Goal: Task Accomplishment & Management: Manage account settings

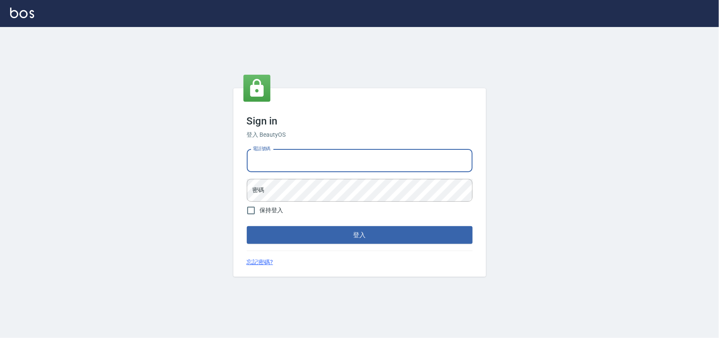
click at [382, 156] on input "電話號碼" at bounding box center [360, 160] width 226 height 23
type input "0985335300"
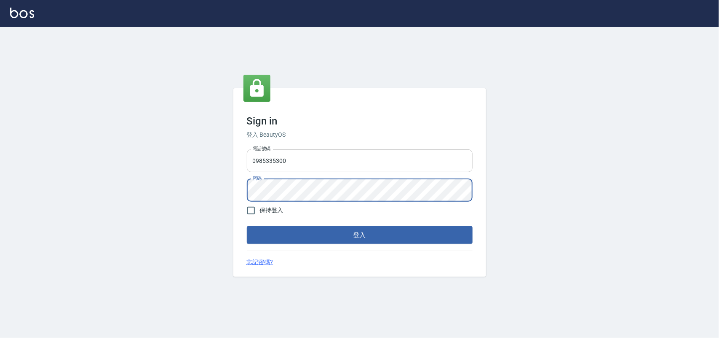
click at [247, 226] on button "登入" at bounding box center [360, 235] width 226 height 18
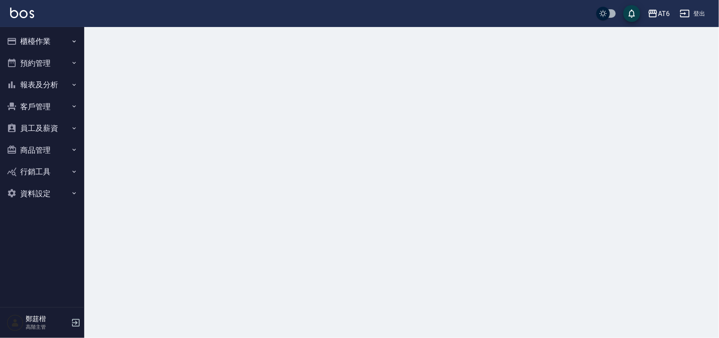
click at [55, 43] on button "櫃檯作業" at bounding box center [42, 41] width 78 height 22
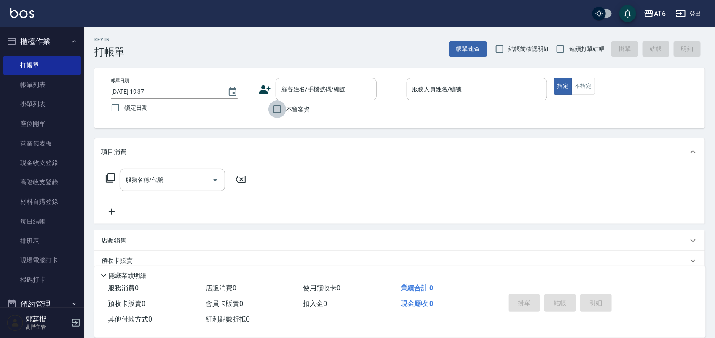
click at [285, 112] on input "不留客資" at bounding box center [277, 109] width 18 height 18
checkbox input "true"
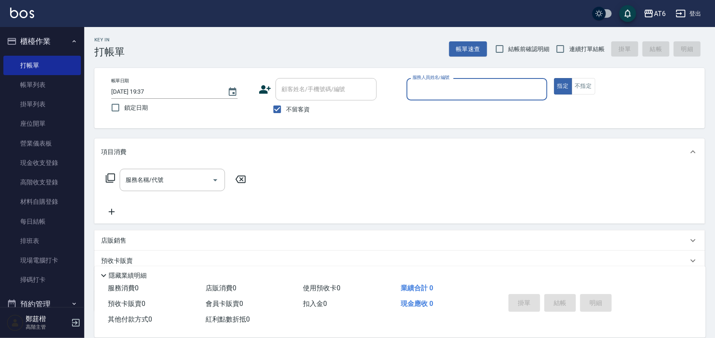
click at [144, 108] on span "鎖定日期" at bounding box center [136, 107] width 24 height 9
click at [124, 108] on input "鎖定日期" at bounding box center [116, 108] width 18 height 18
checkbox input "true"
click at [563, 46] on input "連續打單結帳" at bounding box center [561, 49] width 18 height 18
checkbox input "true"
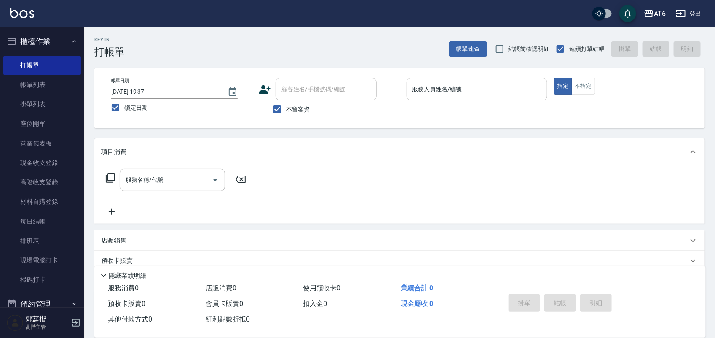
click at [517, 89] on input "服務人員姓名/編號" at bounding box center [476, 89] width 133 height 15
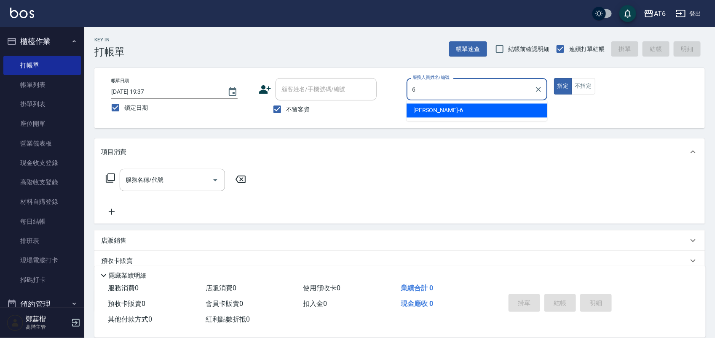
type input "6"
type button "true"
type input "[PERSON_NAME]-6"
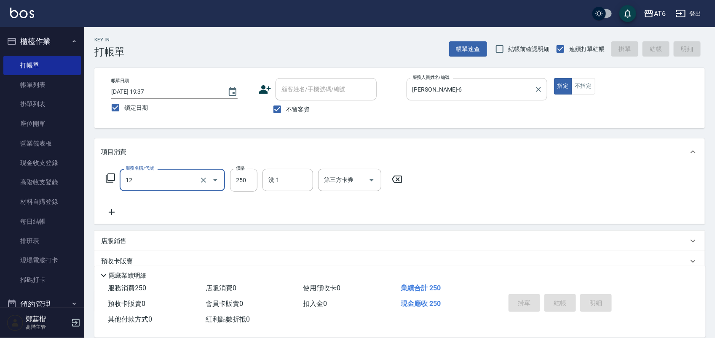
type input "12"
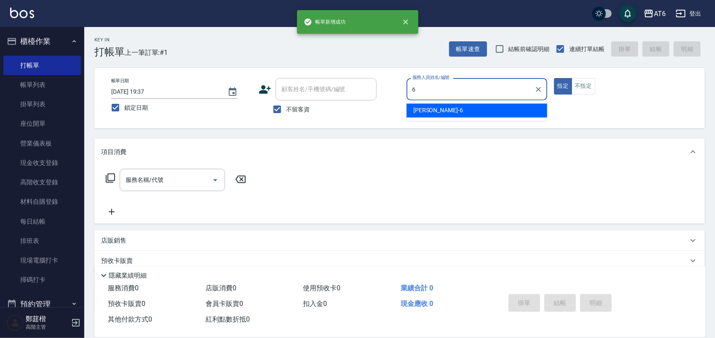
type input "[PERSON_NAME]-6"
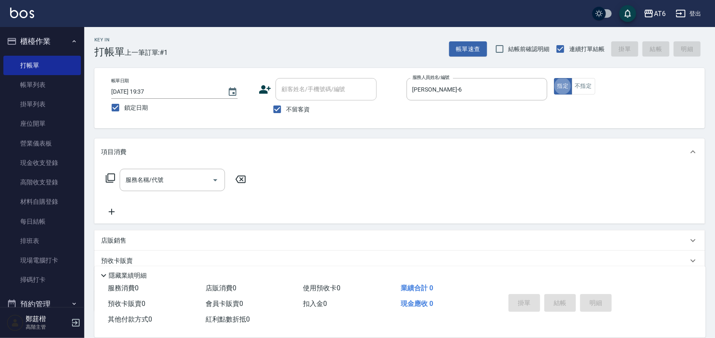
click at [125, 241] on p "店販銷售" at bounding box center [113, 240] width 25 height 9
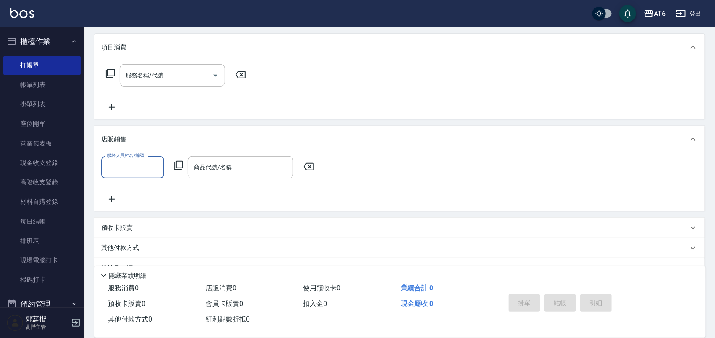
scroll to position [105, 0]
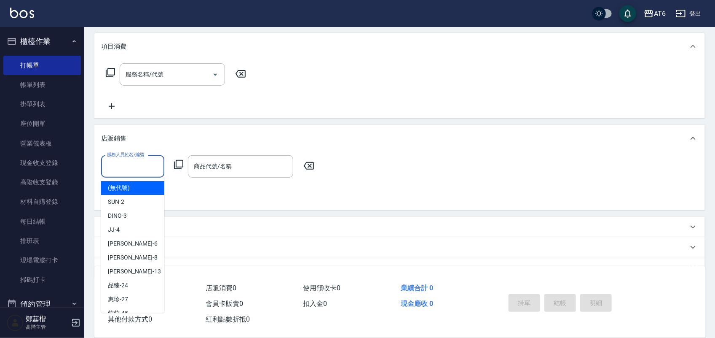
click at [133, 169] on input "服務人員姓名/編號" at bounding box center [133, 166] width 56 height 15
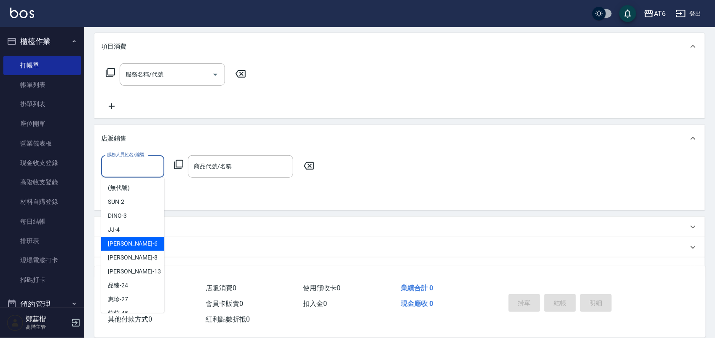
click at [133, 248] on div "[PERSON_NAME] -6" at bounding box center [132, 243] width 63 height 14
type input "[PERSON_NAME]-6"
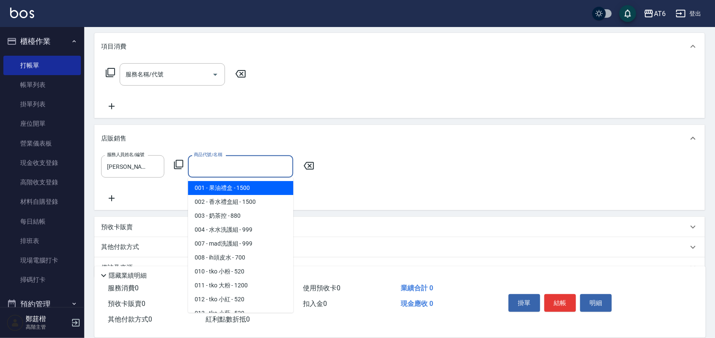
drag, startPoint x: 239, startPoint y: 169, endPoint x: 226, endPoint y: 171, distance: 12.8
click at [226, 171] on input "商品代號/名稱" at bounding box center [241, 166] width 98 height 15
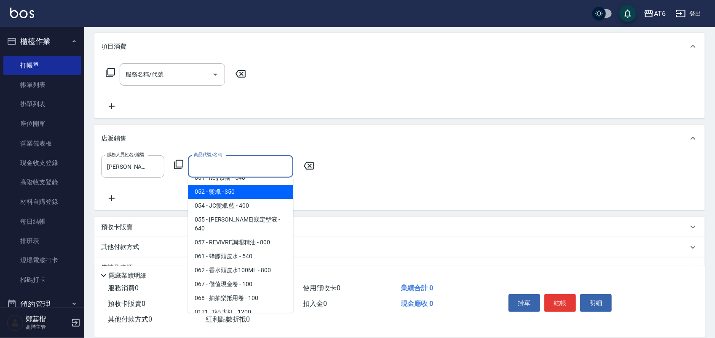
scroll to position [369, 0]
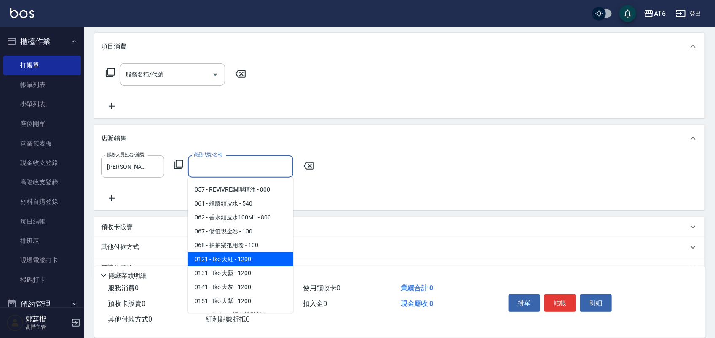
click at [264, 254] on span "0121 - tko 大紅 - 1200" at bounding box center [240, 259] width 105 height 14
type input "tko 大紅"
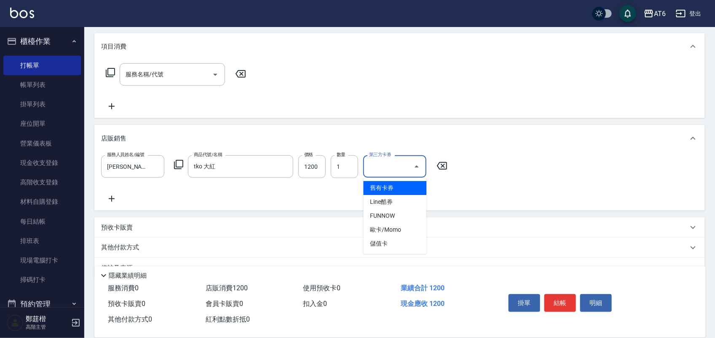
click at [395, 165] on input "第三方卡券" at bounding box center [388, 166] width 43 height 15
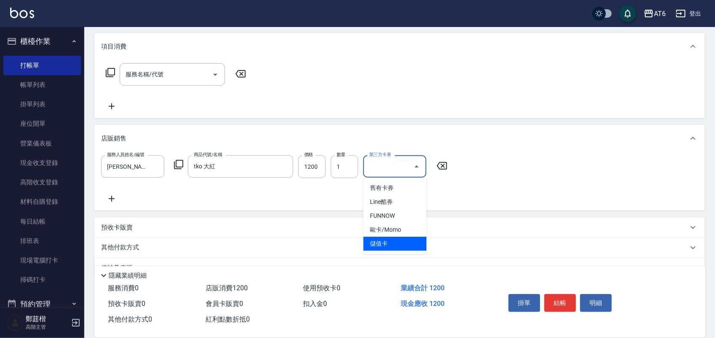
click at [390, 244] on span "儲值卡" at bounding box center [395, 243] width 63 height 14
type input "儲值卡"
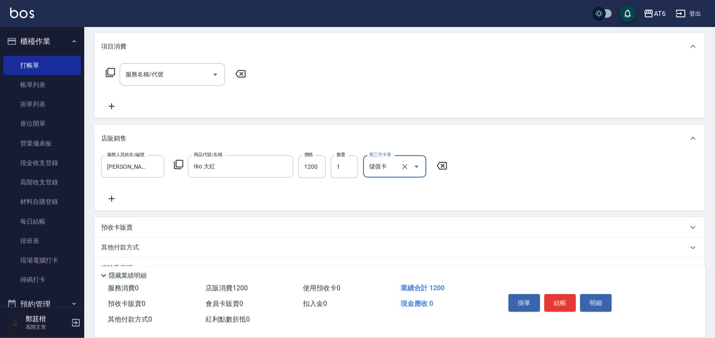
drag, startPoint x: 565, startPoint y: 295, endPoint x: 487, endPoint y: 260, distance: 85.6
click at [563, 295] on button "結帳" at bounding box center [560, 303] width 32 height 18
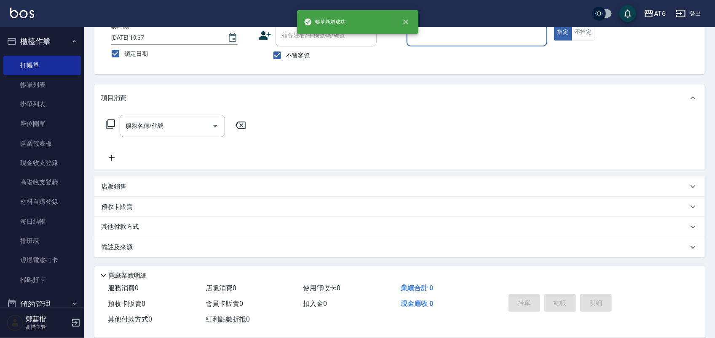
scroll to position [0, 0]
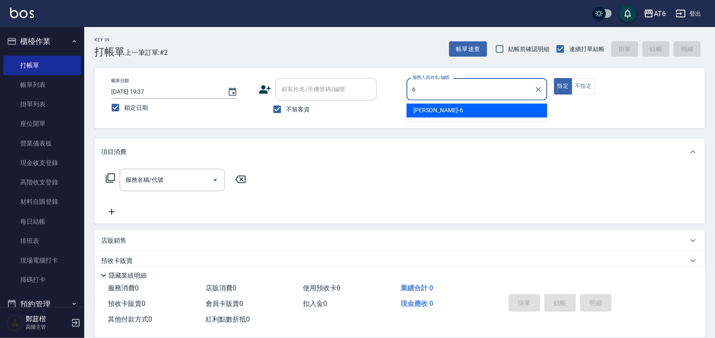
type input "[PERSON_NAME]-6"
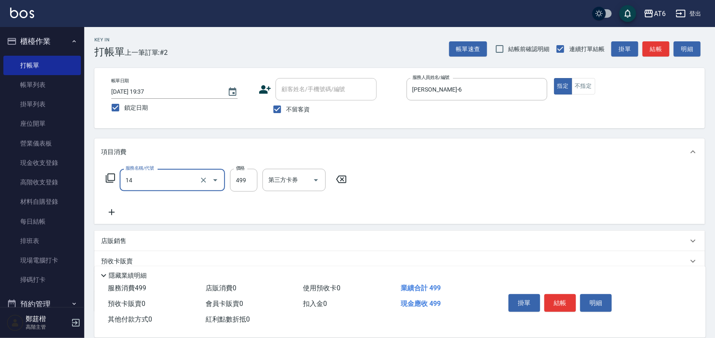
type input "去角質洗(14)"
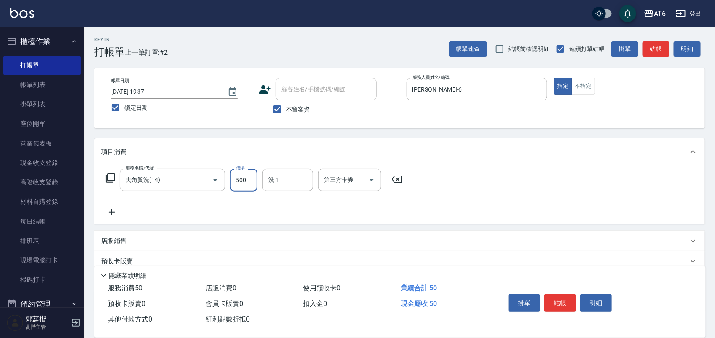
type input "500"
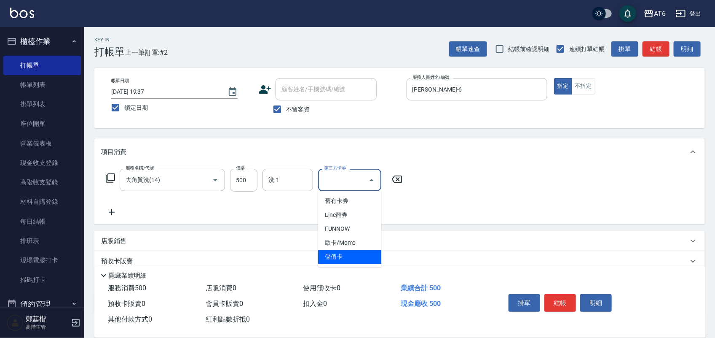
type input "儲值卡"
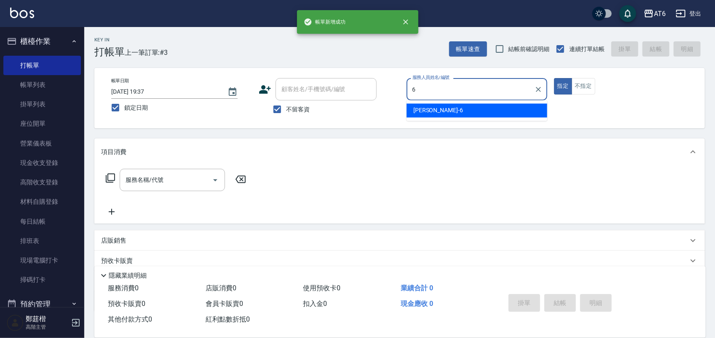
type input "[PERSON_NAME]-6"
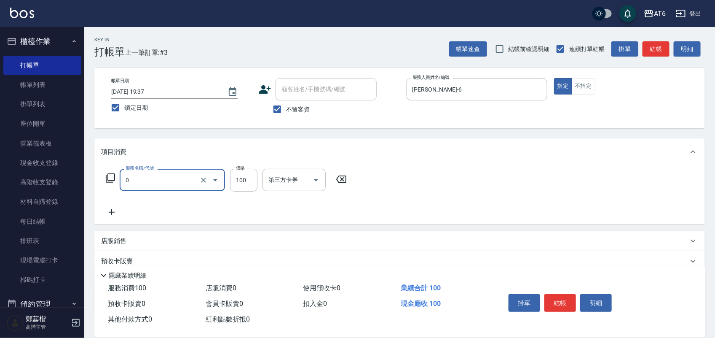
type input "剪髮(0)"
type input "50"
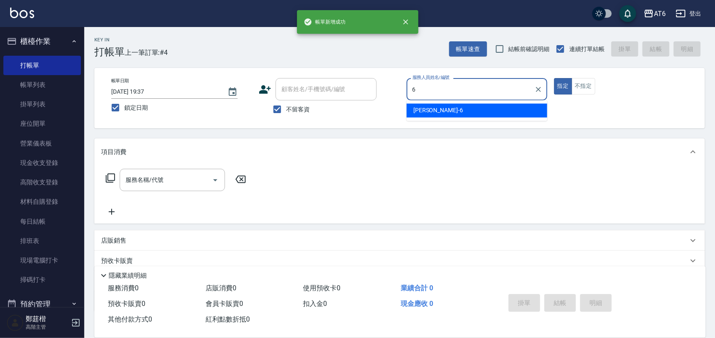
type input "[PERSON_NAME]-6"
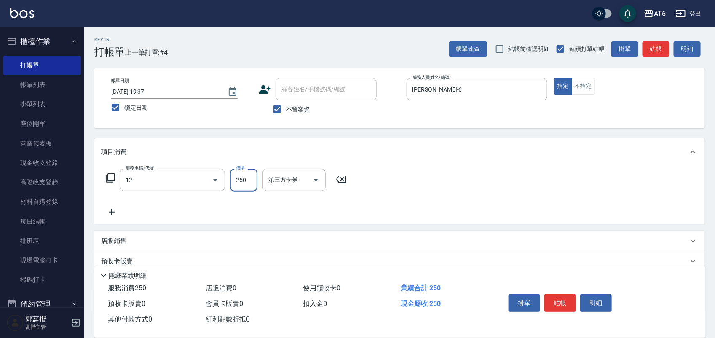
type input "精油洗髮(12)"
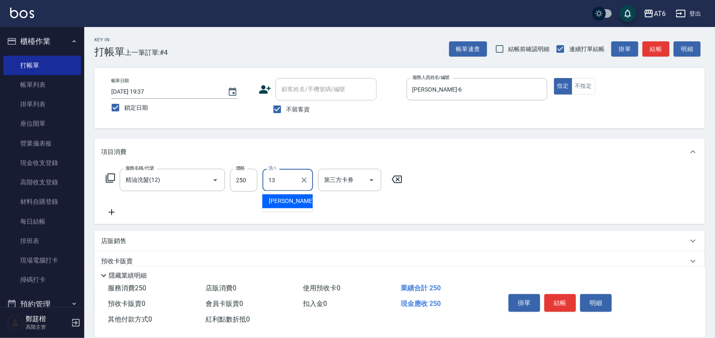
type input "阿修-13"
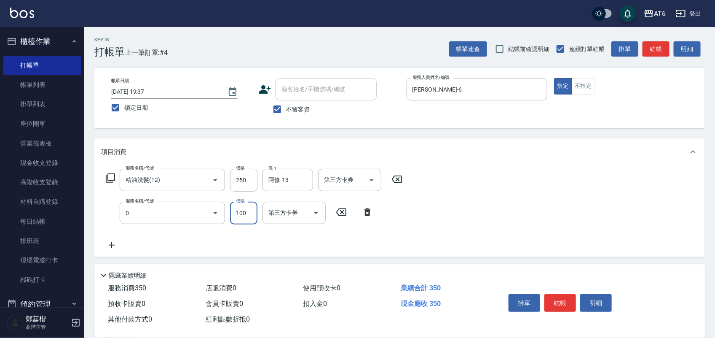
type input "剪髮(0)"
type input "50"
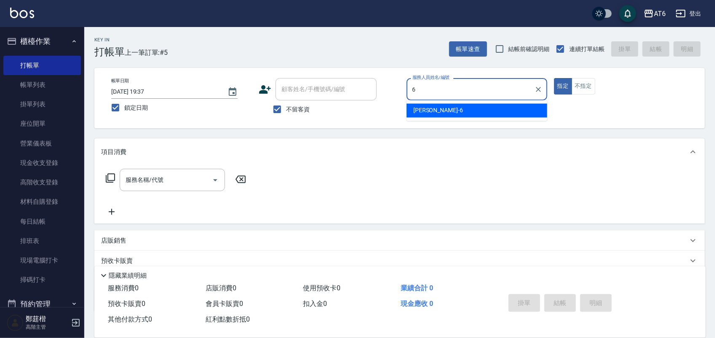
type input "[PERSON_NAME]-6"
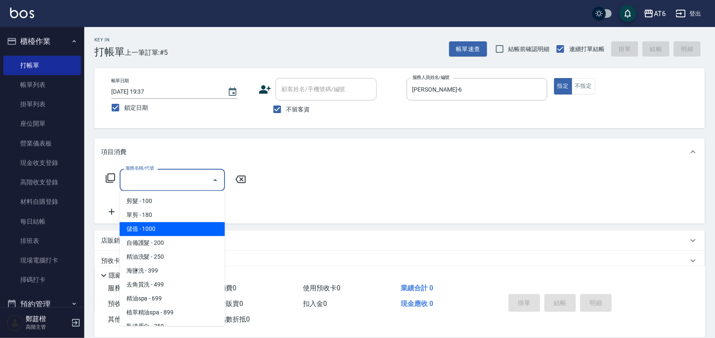
type input "儲值(000)"
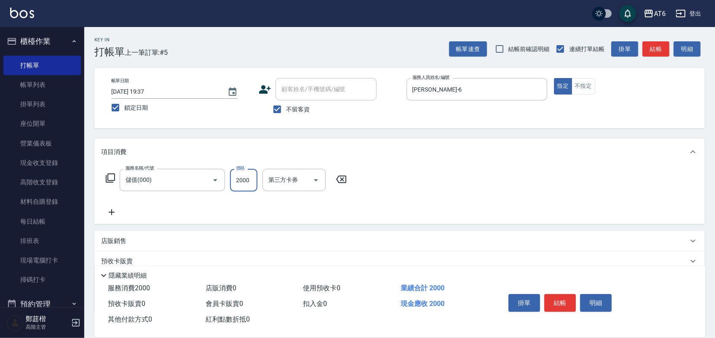
type input "2000"
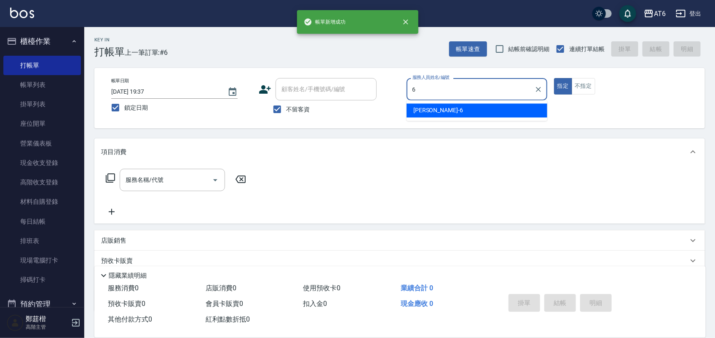
type input "[PERSON_NAME]-6"
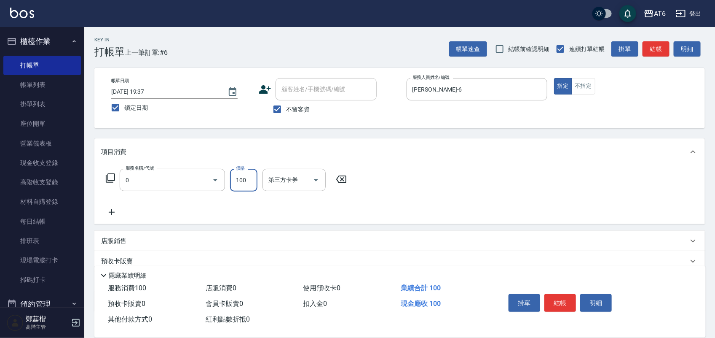
type input "剪髮(0)"
type input "200"
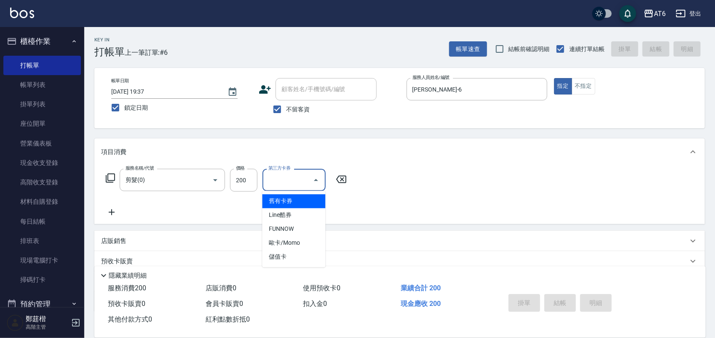
type input "舊有卡券"
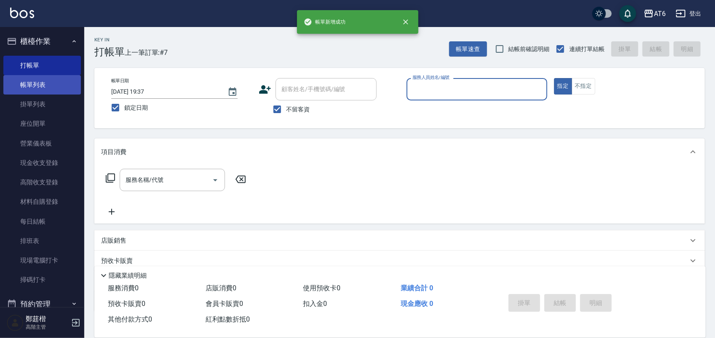
click at [28, 80] on link "帳單列表" at bounding box center [42, 84] width 78 height 19
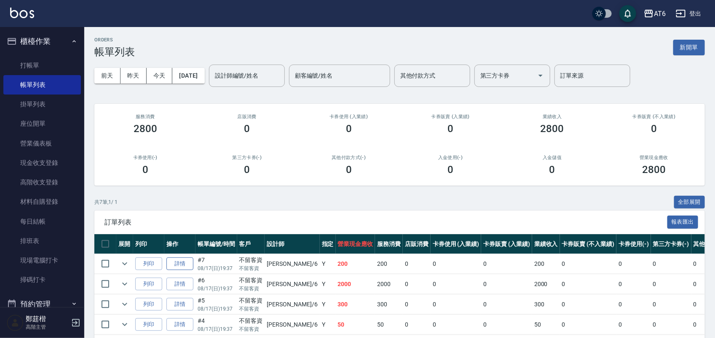
click at [174, 267] on link "詳情" at bounding box center [179, 263] width 27 height 13
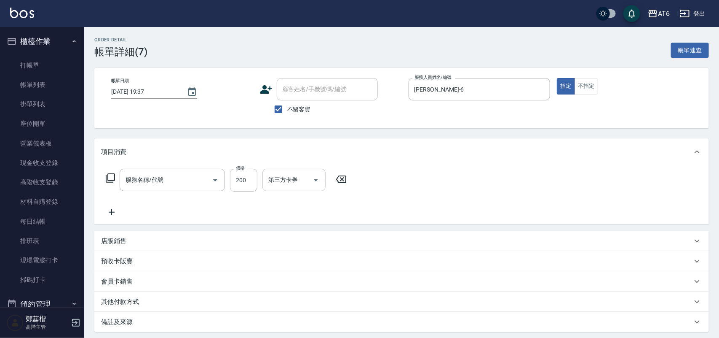
type input "[DATE] 19:37"
checkbox input "true"
type input "[PERSON_NAME]-6"
type input "剪髮(0)"
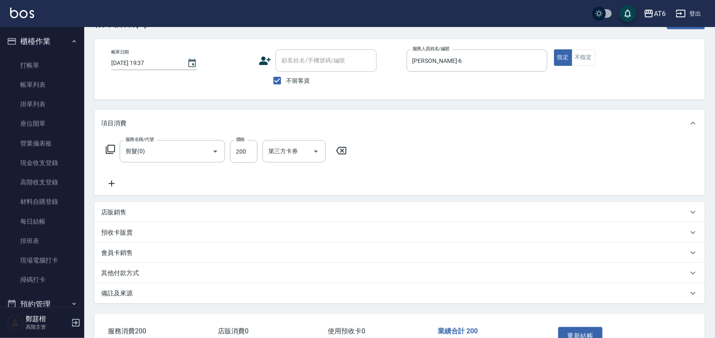
scroll to position [53, 0]
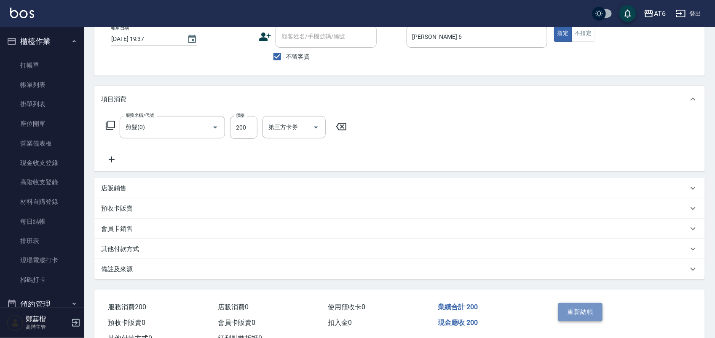
click at [571, 312] on button "重新結帳" at bounding box center [580, 312] width 45 height 18
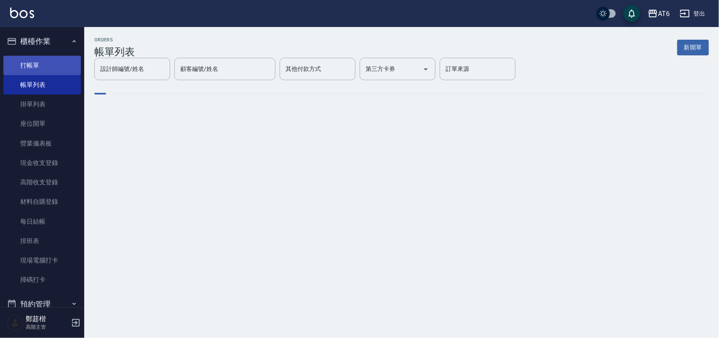
click at [40, 67] on link "打帳單" at bounding box center [42, 65] width 78 height 19
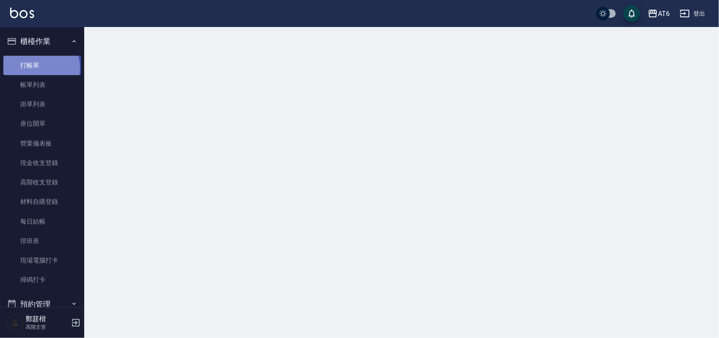
click at [40, 67] on link "打帳單" at bounding box center [42, 65] width 78 height 19
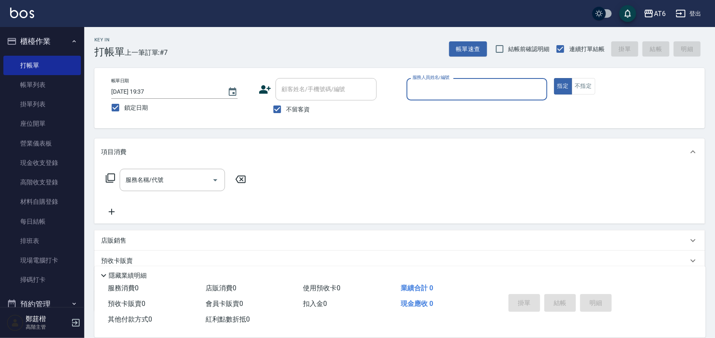
click at [503, 88] on input "服務人員姓名/編號" at bounding box center [476, 89] width 133 height 15
type input "8"
type button "true"
type input "[PERSON_NAME]-8"
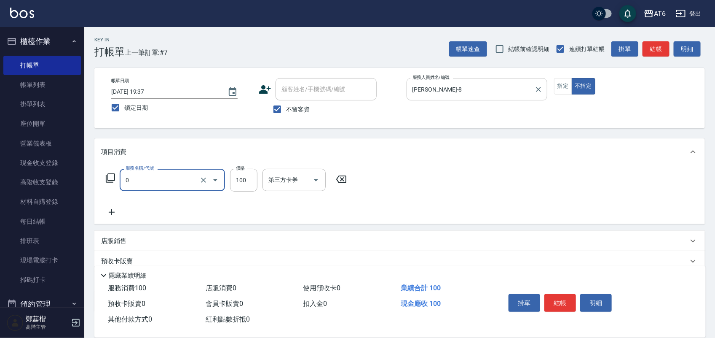
type input "剪髮(0)"
type input "180"
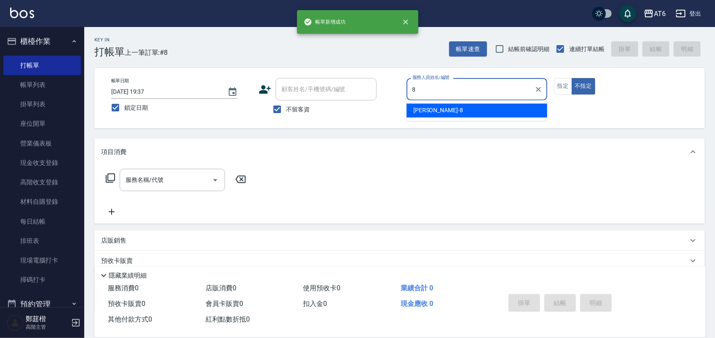
type input "8"
type button "false"
type input "[PERSON_NAME]-8"
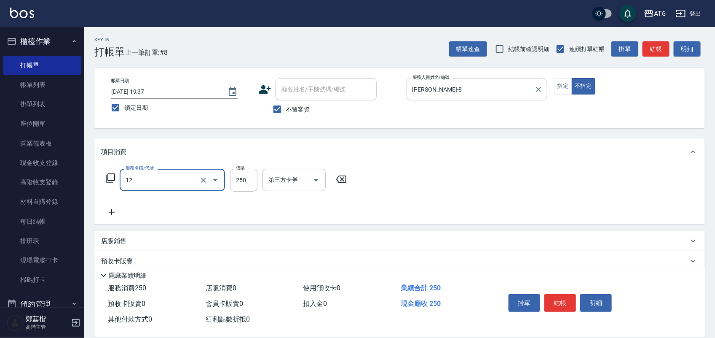
type input "精油洗髮(12)"
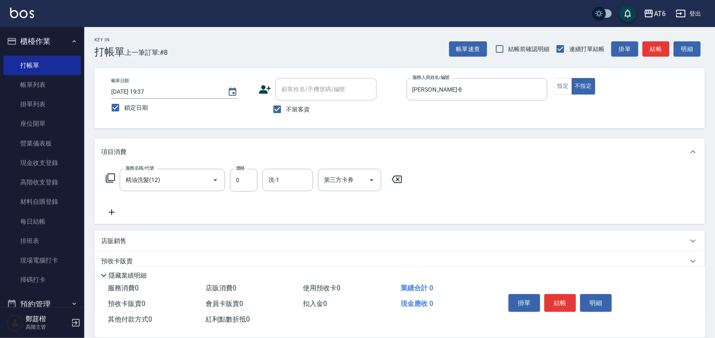
click at [261, 178] on div "服務名稱/代號 精油洗髮(12) 服務名稱/代號 價格 0 價格 洗-1 洗-1 第三方卡券 第三方卡券" at bounding box center [254, 180] width 306 height 23
click at [255, 178] on input "0" at bounding box center [243, 180] width 27 height 23
type input "250"
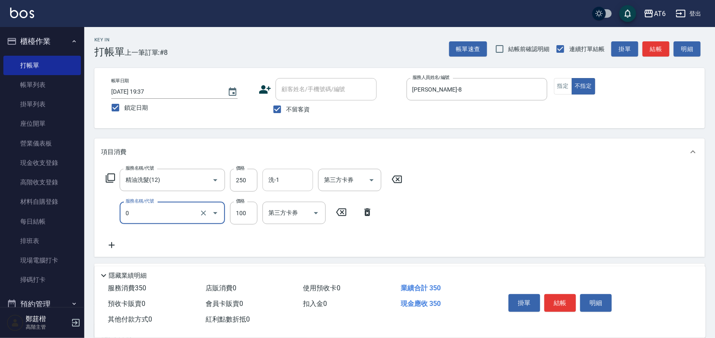
type input "剪髮(0)"
type input "130"
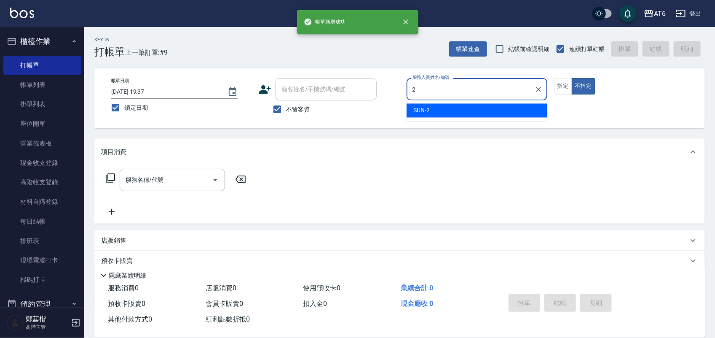
type input "SUN-2"
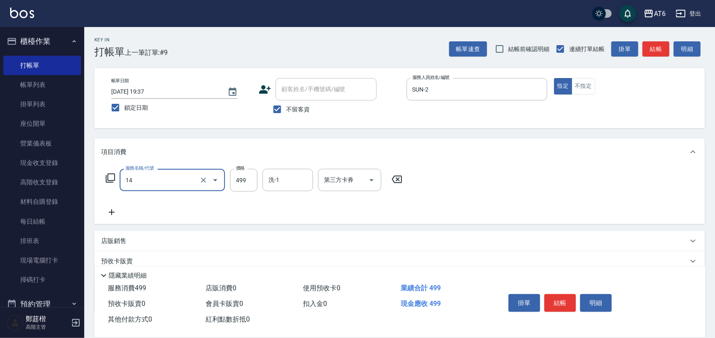
type input "去角質洗(14)"
click at [166, 180] on input "去角質洗(14)" at bounding box center [160, 179] width 74 height 15
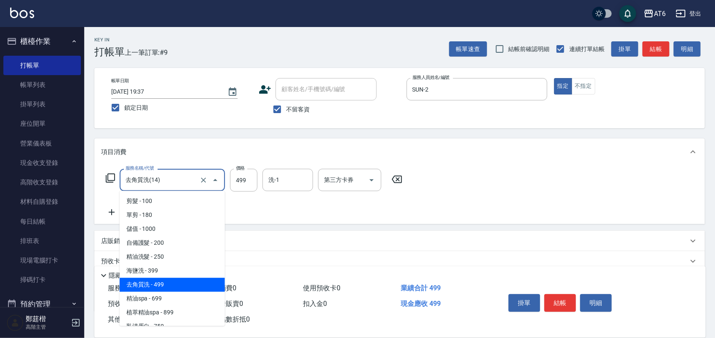
click at [166, 180] on input "去角質洗(14)" at bounding box center [160, 179] width 74 height 15
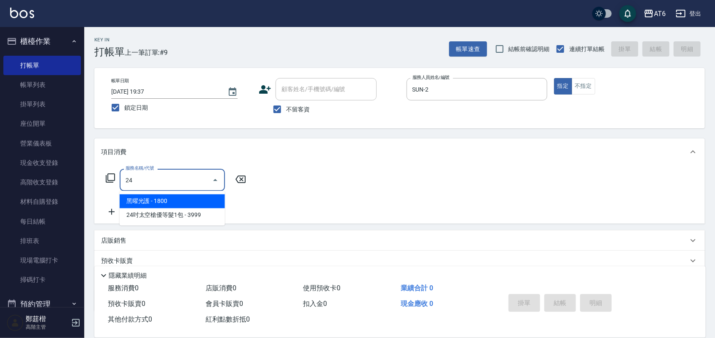
type input "2"
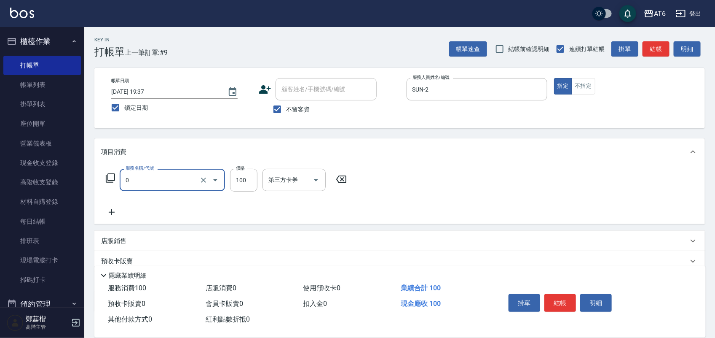
type input "剪髮(0)"
type input "300"
click at [173, 180] on input "剪髮(0)" at bounding box center [160, 179] width 74 height 15
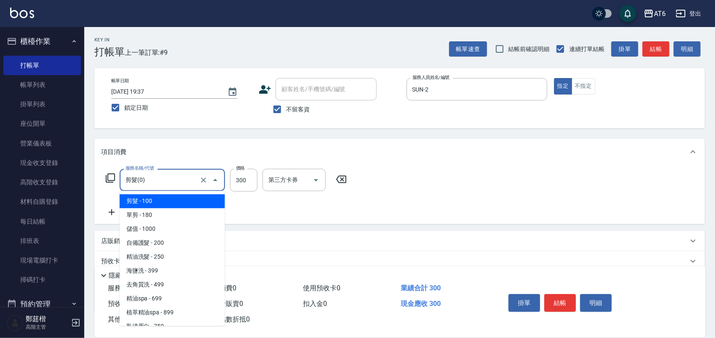
click at [173, 180] on input "剪髮(0)" at bounding box center [160, 179] width 74 height 15
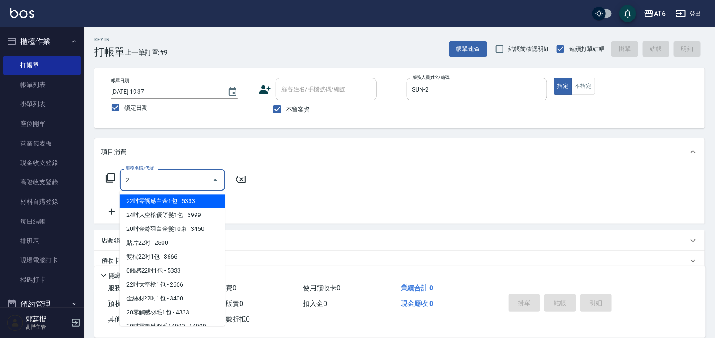
type input "22吋零觸感白金1包(54)"
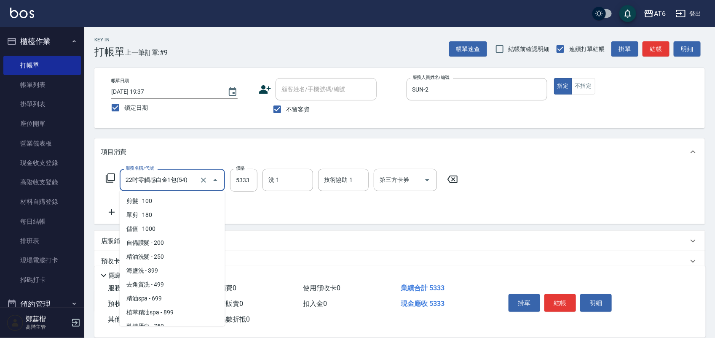
click at [173, 180] on input "22吋零觸感白金1包(54)" at bounding box center [160, 179] width 74 height 15
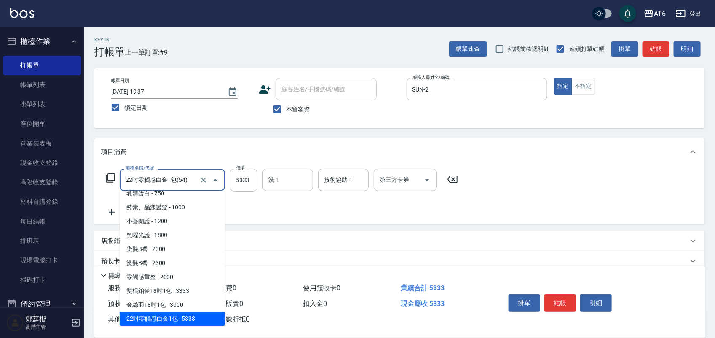
click at [173, 180] on input "22吋零觸感白金1包(54)" at bounding box center [160, 179] width 74 height 15
type input "2"
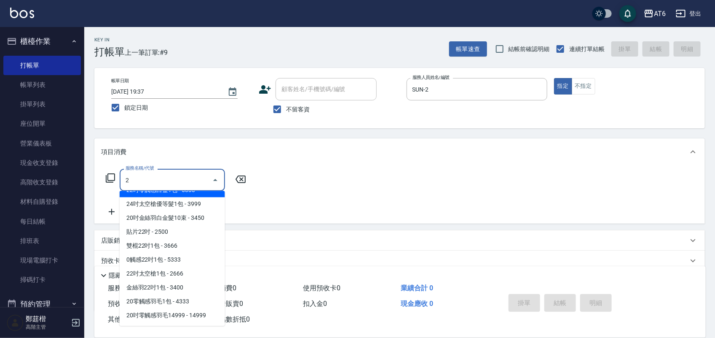
scroll to position [0, 0]
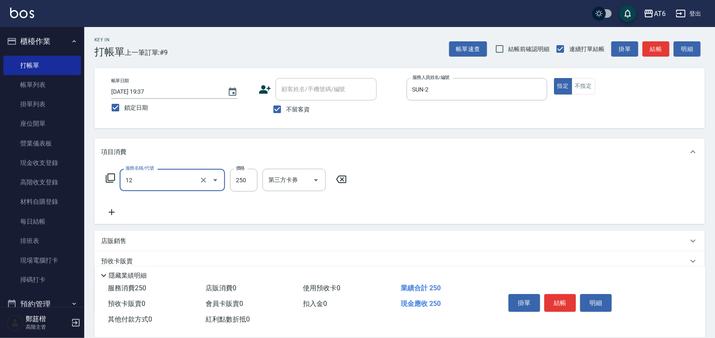
type input "精油洗髮(12)"
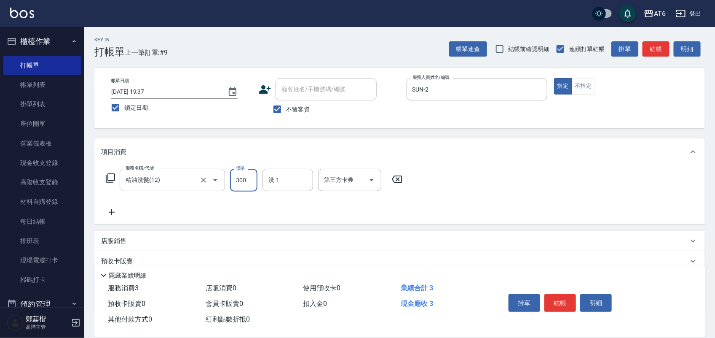
type input "300"
type input "阿修-13"
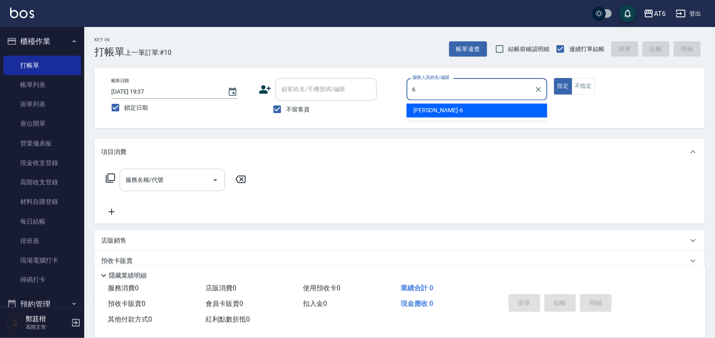
type input "[PERSON_NAME]-6"
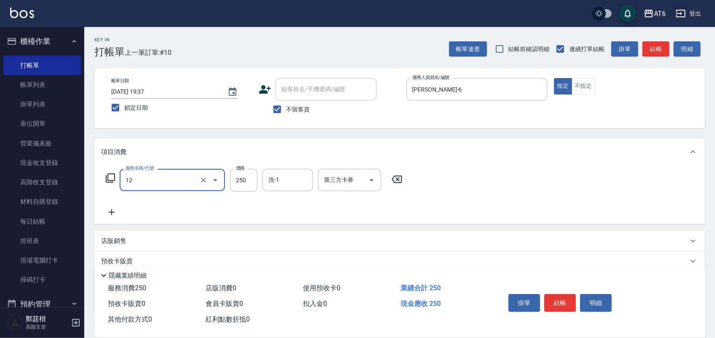
type input "精油洗髮(12)"
type input "349"
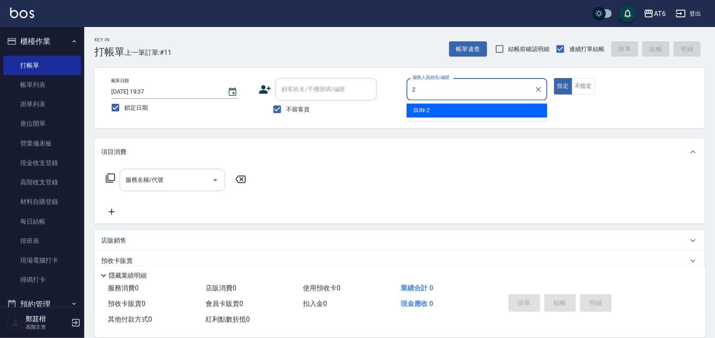
type input "SUN-2"
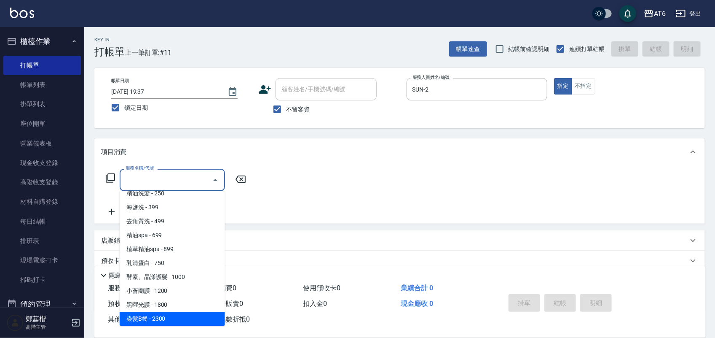
scroll to position [77, 0]
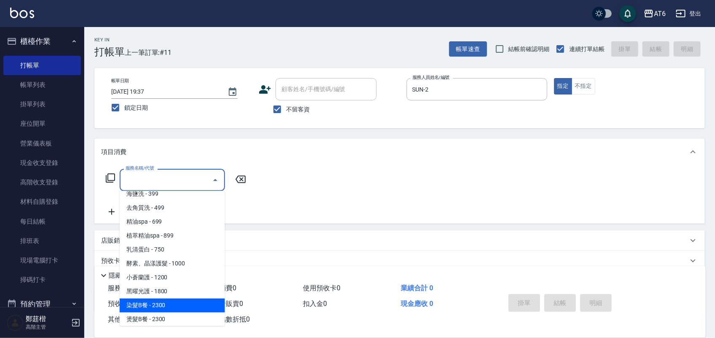
type input "染髮B餐(32)"
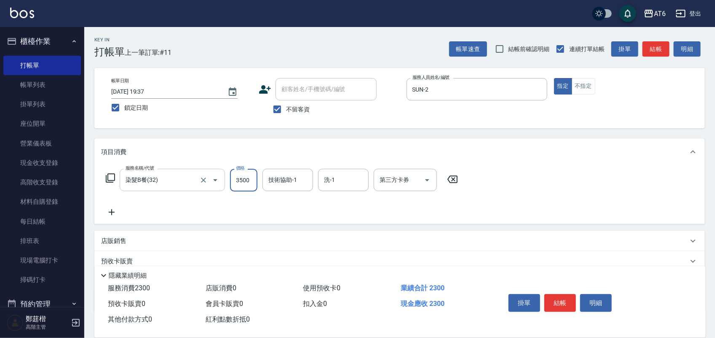
type input "3500"
type input "阿修-13"
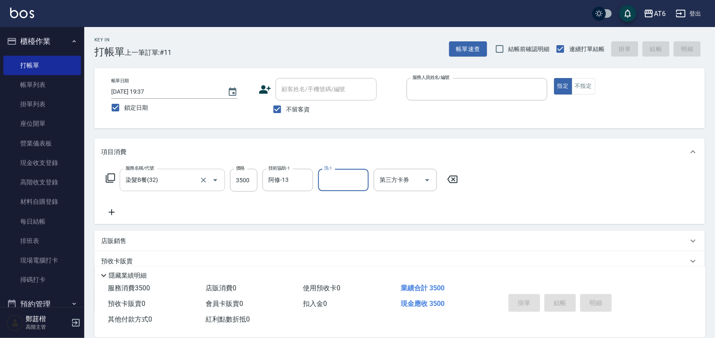
type input "2"
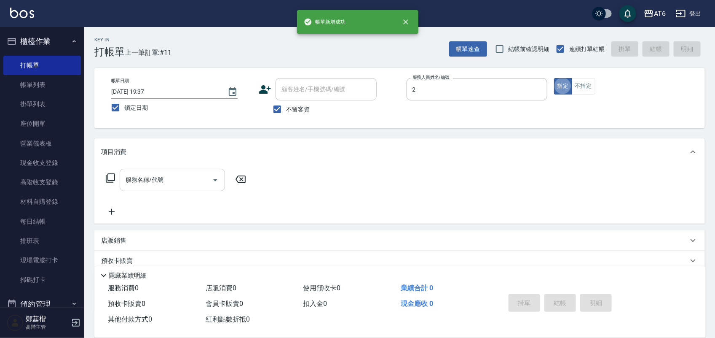
type input "SUN-2"
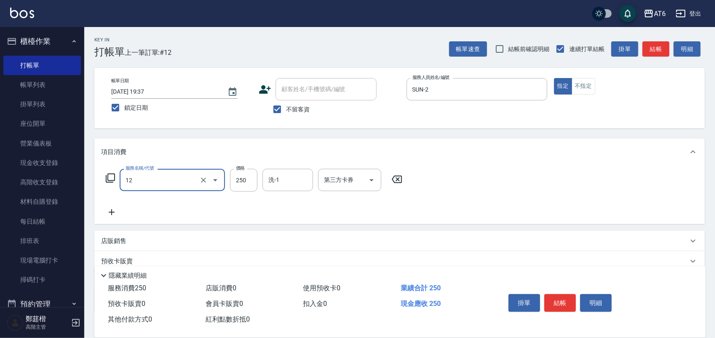
type input "精油洗髮(12)"
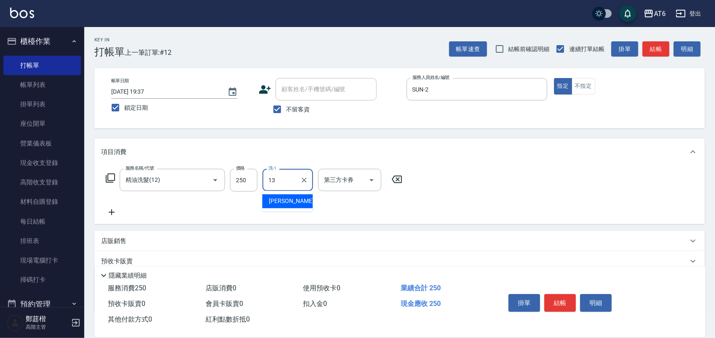
type input "阿修-13"
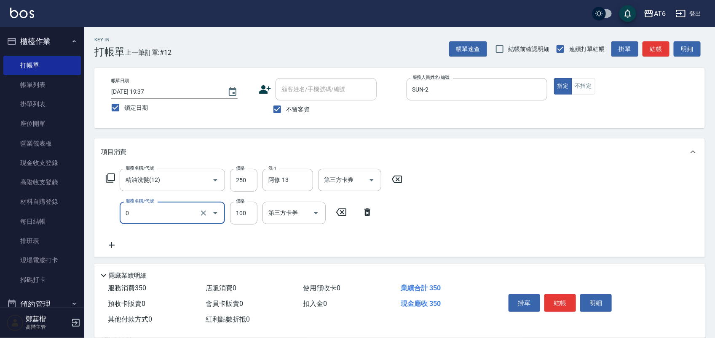
type input "剪髮(0)"
type input "130"
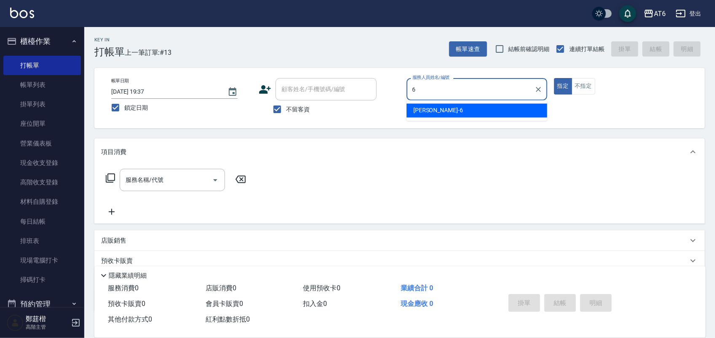
type input "[PERSON_NAME]-6"
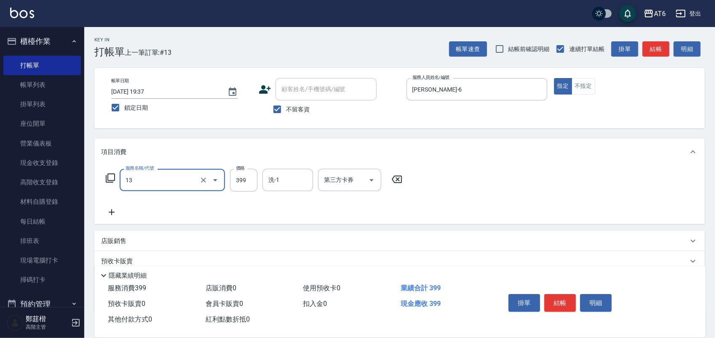
type input "海鹽洗(13)"
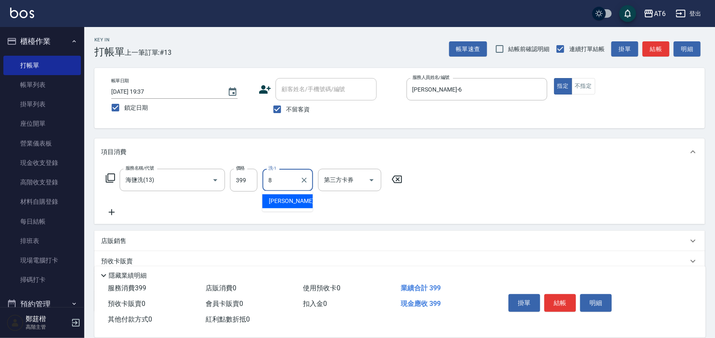
type input "[PERSON_NAME]-8"
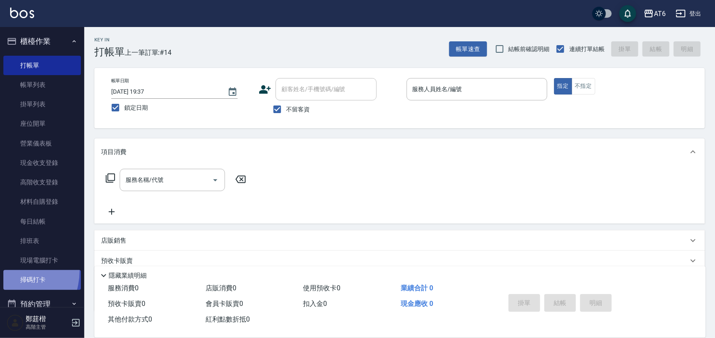
click at [5, 270] on link "掃碼打卡" at bounding box center [42, 279] width 78 height 19
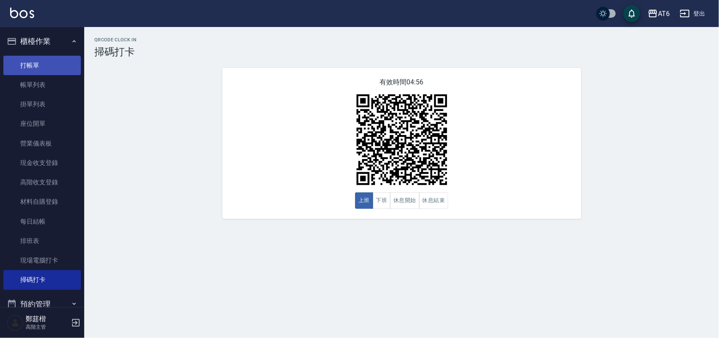
click at [51, 61] on link "打帳單" at bounding box center [42, 65] width 78 height 19
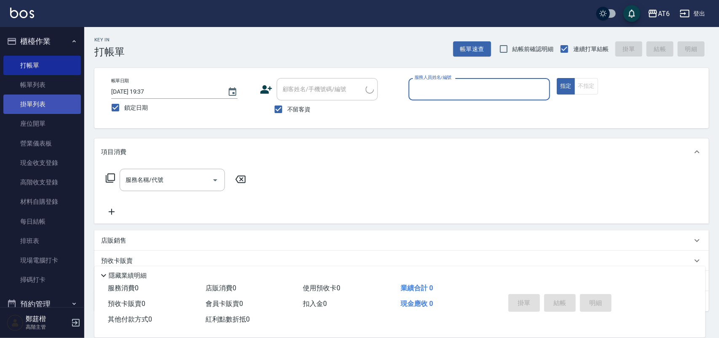
click at [66, 86] on link "帳單列表" at bounding box center [42, 84] width 78 height 19
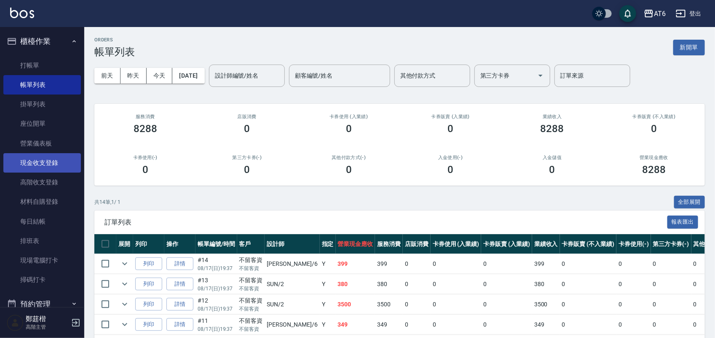
click at [35, 166] on link "現金收支登錄" at bounding box center [42, 162] width 78 height 19
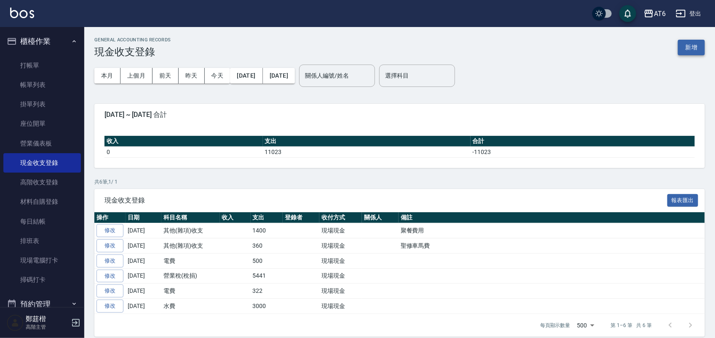
click at [688, 46] on button "新增" at bounding box center [691, 48] width 27 height 16
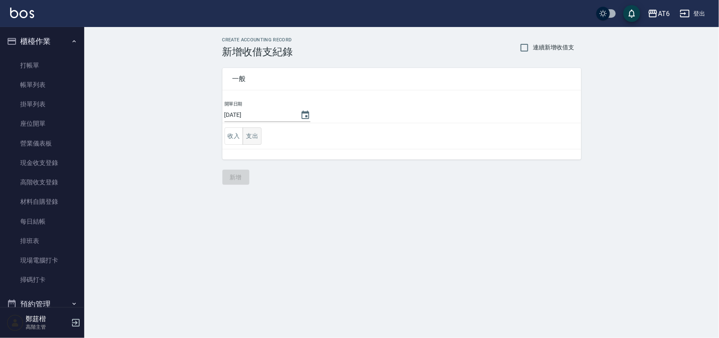
click at [247, 131] on button "支出" at bounding box center [252, 135] width 19 height 17
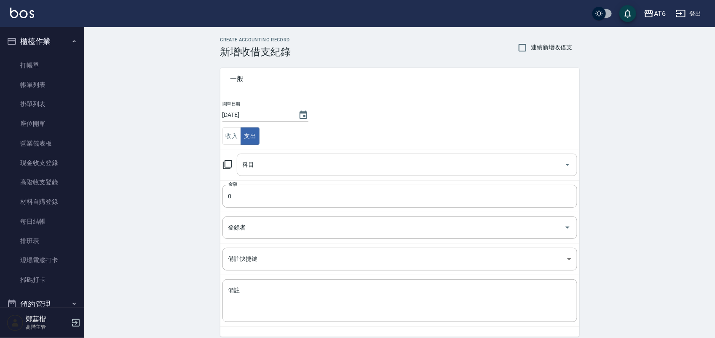
click at [287, 164] on input "科目" at bounding box center [401, 164] width 320 height 15
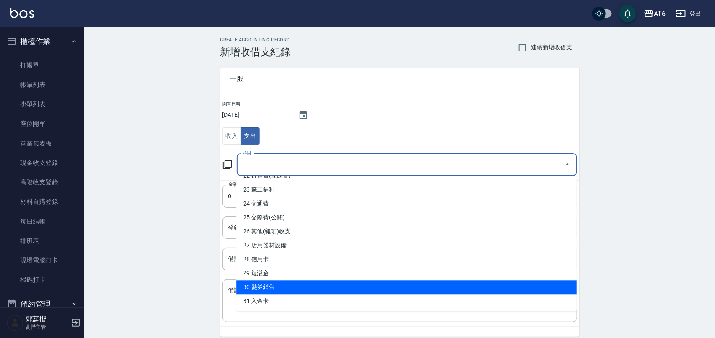
scroll to position [242, 0]
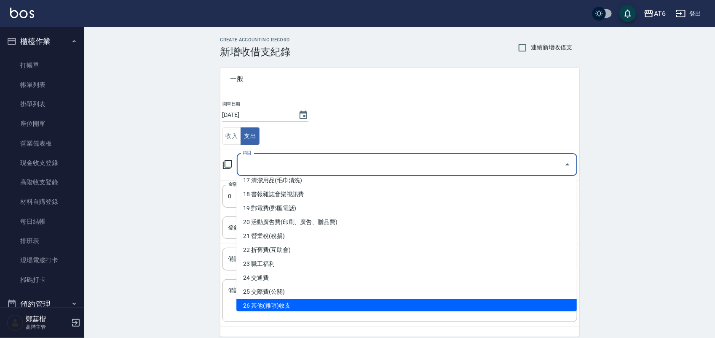
click at [292, 302] on li "26 其他(雜項)收支" at bounding box center [406, 306] width 340 height 14
type input "26 其他(雜項)收支"
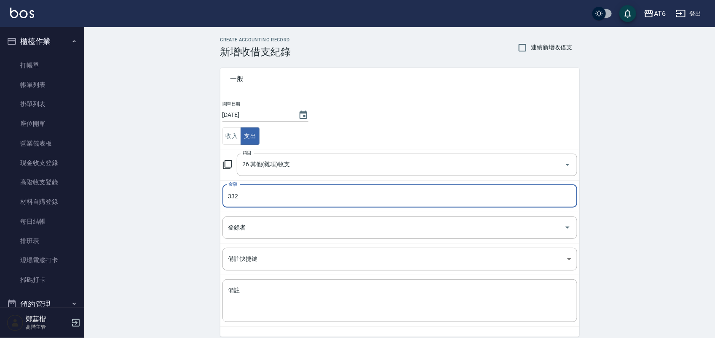
type input "332"
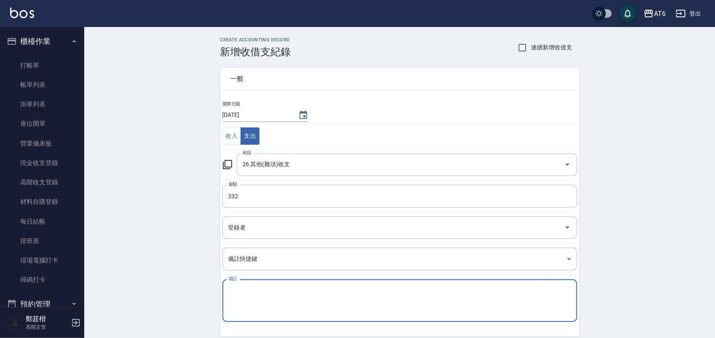
click at [401, 296] on textarea "備註" at bounding box center [399, 300] width 343 height 29
type textarea "5"
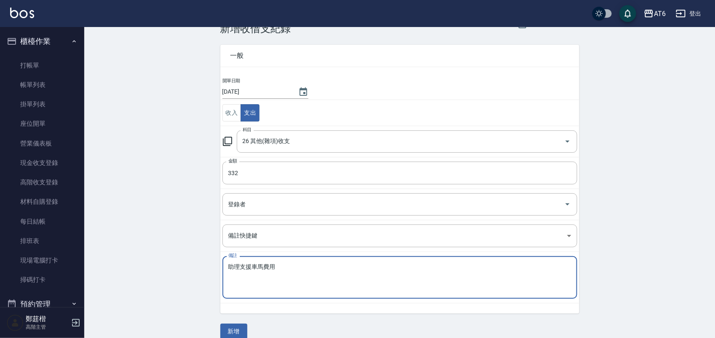
scroll to position [35, 0]
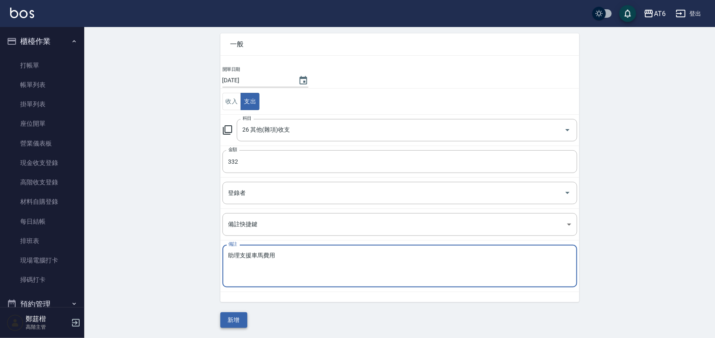
type textarea "助理支援車馬費用"
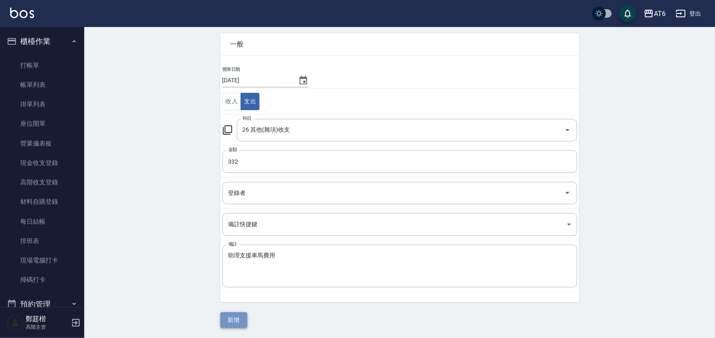
click at [228, 319] on button "新增" at bounding box center [233, 320] width 27 height 16
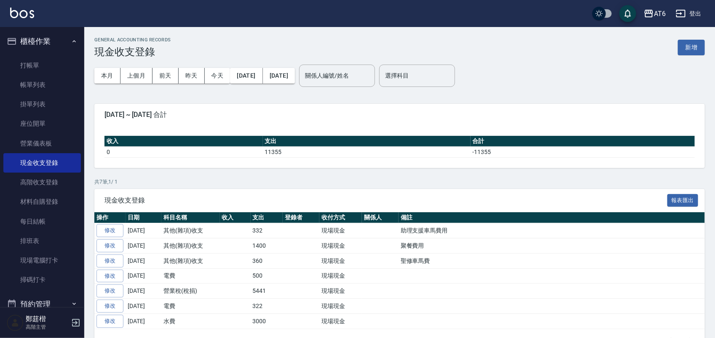
click at [48, 38] on button "櫃檯作業" at bounding box center [42, 41] width 78 height 22
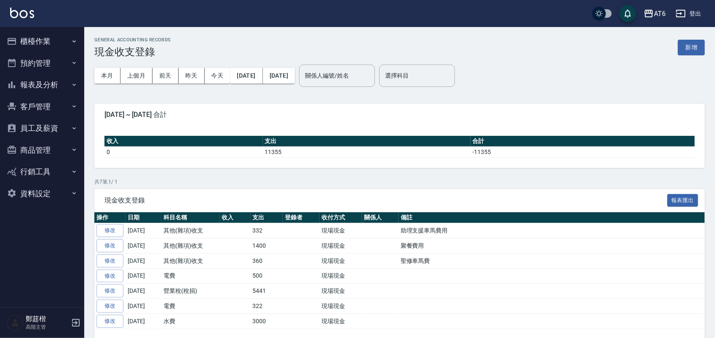
click at [57, 77] on button "報表及分析" at bounding box center [42, 85] width 78 height 22
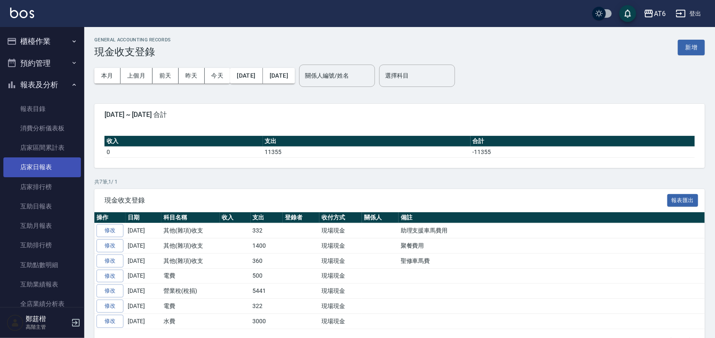
click at [54, 158] on link "店家日報表" at bounding box center [42, 166] width 78 height 19
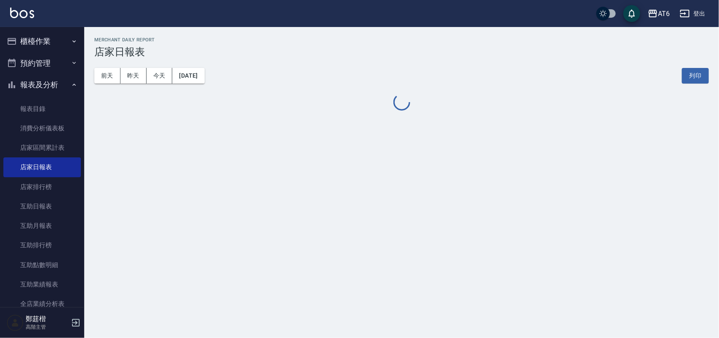
drag, startPoint x: 410, startPoint y: 65, endPoint x: 325, endPoint y: 64, distance: 84.7
click at [323, 64] on div "[DATE] [DATE] [DATE] [DATE] 列印" at bounding box center [401, 76] width 615 height 36
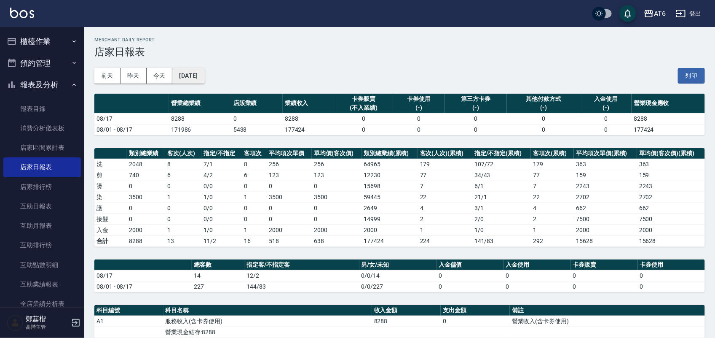
click at [204, 78] on button "[DATE]" at bounding box center [188, 76] width 32 height 16
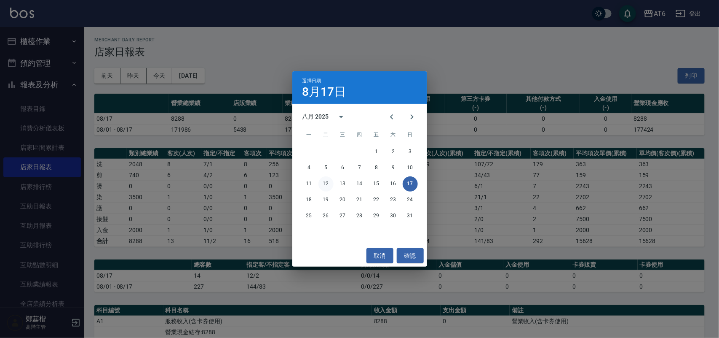
click at [327, 182] on button "12" at bounding box center [326, 183] width 15 height 15
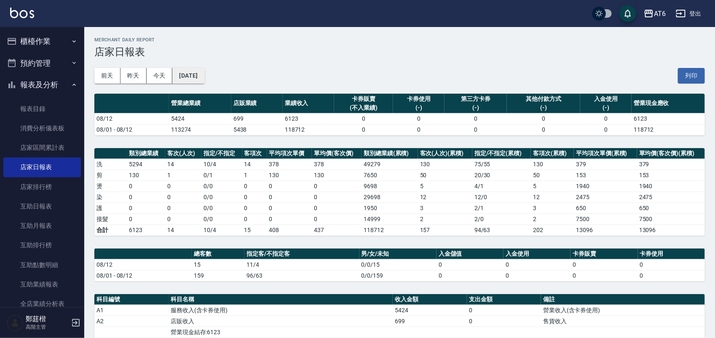
click at [195, 70] on button "[DATE]" at bounding box center [188, 76] width 32 height 16
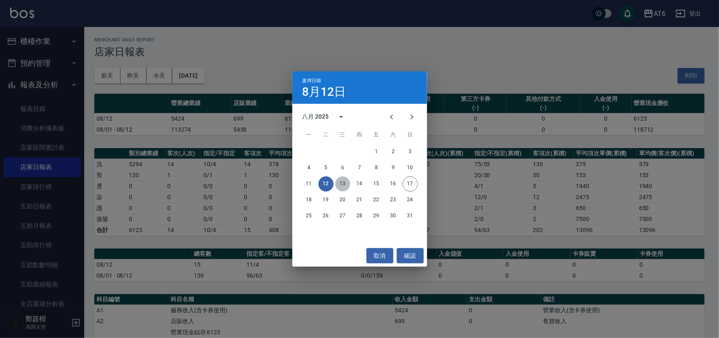
click at [340, 182] on button "13" at bounding box center [342, 183] width 15 height 15
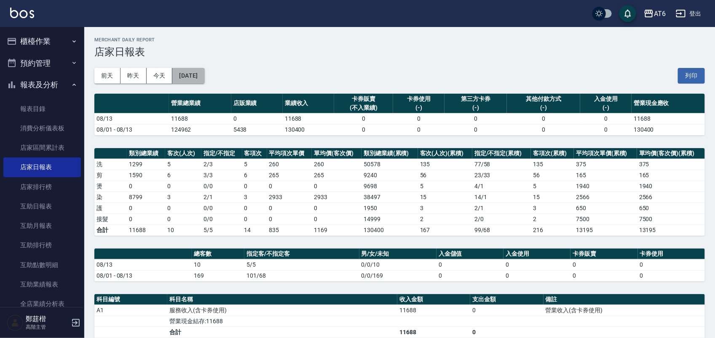
click at [204, 81] on button "[DATE]" at bounding box center [188, 76] width 32 height 16
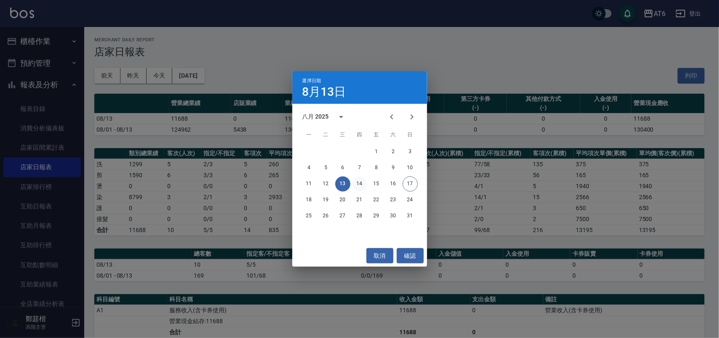
click at [356, 178] on button "14" at bounding box center [359, 183] width 15 height 15
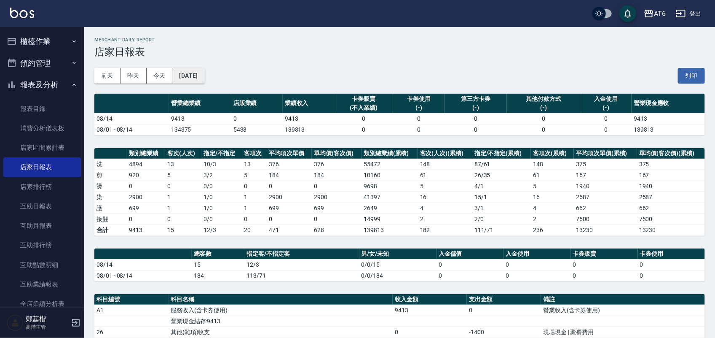
click at [204, 74] on button "[DATE]" at bounding box center [188, 76] width 32 height 16
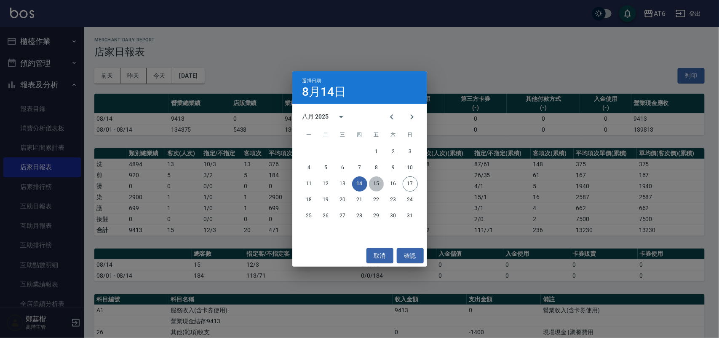
click at [372, 186] on button "15" at bounding box center [376, 183] width 15 height 15
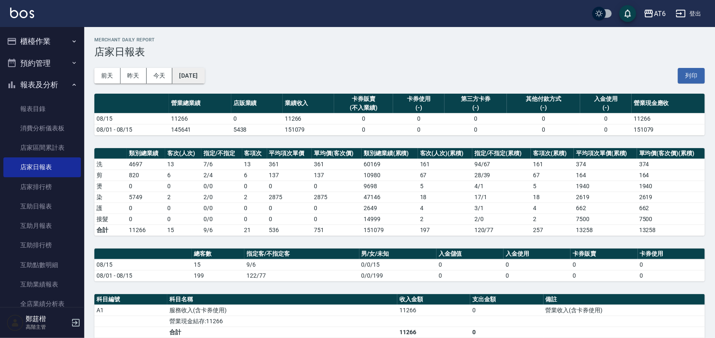
click at [194, 70] on button "[DATE]" at bounding box center [188, 76] width 32 height 16
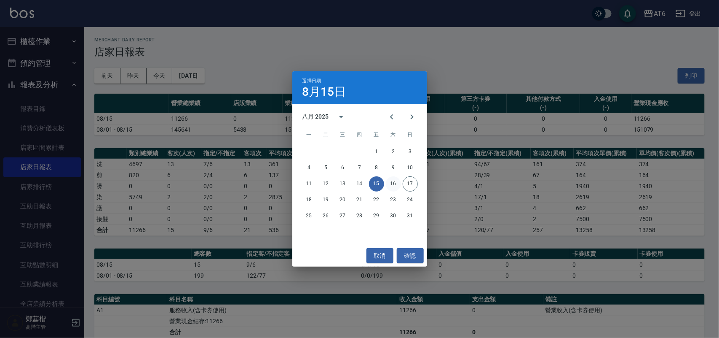
click at [395, 176] on button "16" at bounding box center [393, 183] width 15 height 15
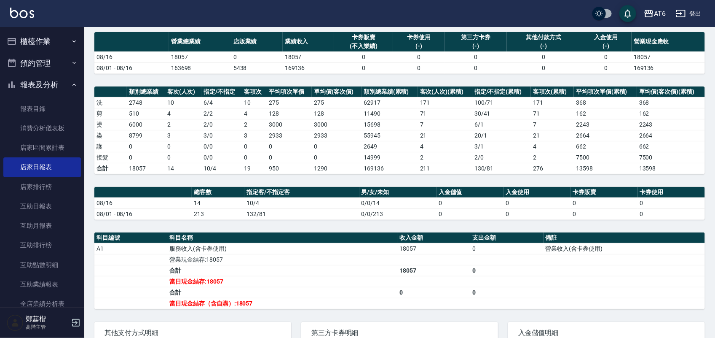
scroll to position [105, 0]
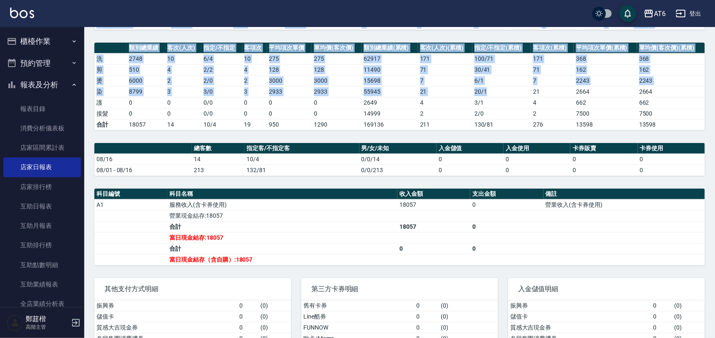
click at [512, 97] on td "20 / 1" at bounding box center [501, 91] width 59 height 11
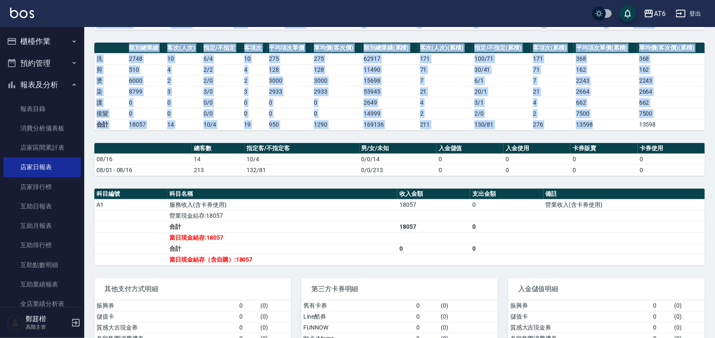
click at [626, 128] on td "13598" at bounding box center [605, 124] width 63 height 11
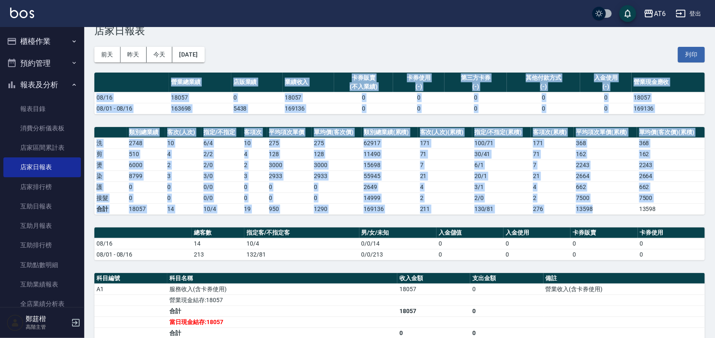
scroll to position [0, 0]
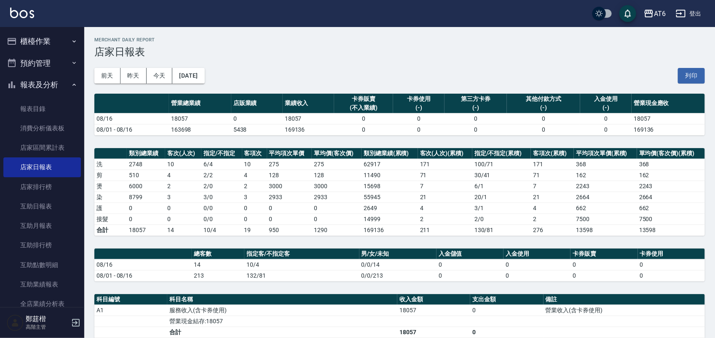
click at [614, 64] on div "[DATE] [DATE] [DATE] [DATE] 列印" at bounding box center [399, 76] width 611 height 36
click at [204, 72] on button "[DATE]" at bounding box center [188, 76] width 32 height 16
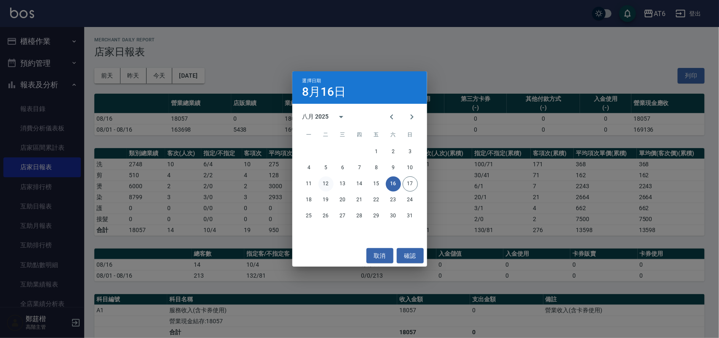
click at [324, 179] on button "12" at bounding box center [326, 183] width 15 height 15
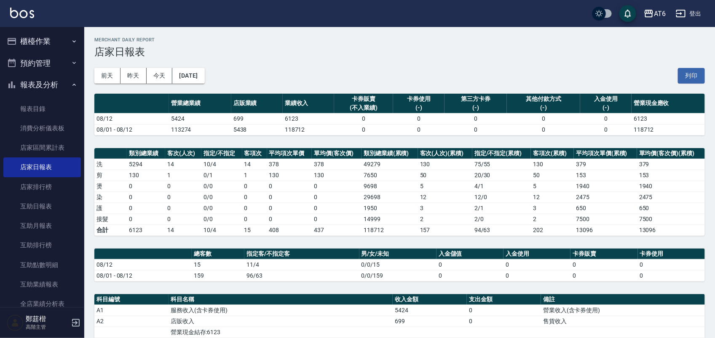
click at [445, 69] on div "[DATE] [DATE] [DATE] [DATE] 列印" at bounding box center [399, 76] width 611 height 36
click at [595, 106] on div "(-)" at bounding box center [605, 107] width 47 height 9
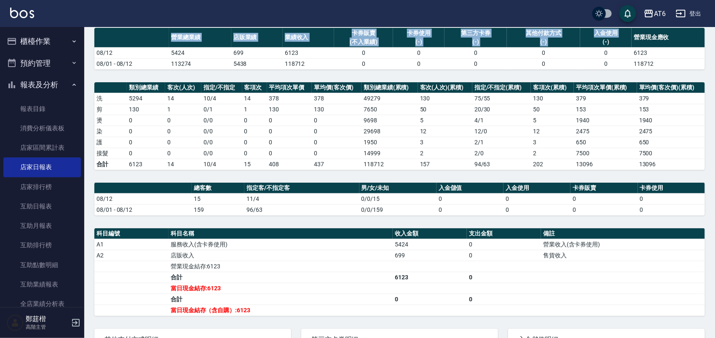
scroll to position [55, 0]
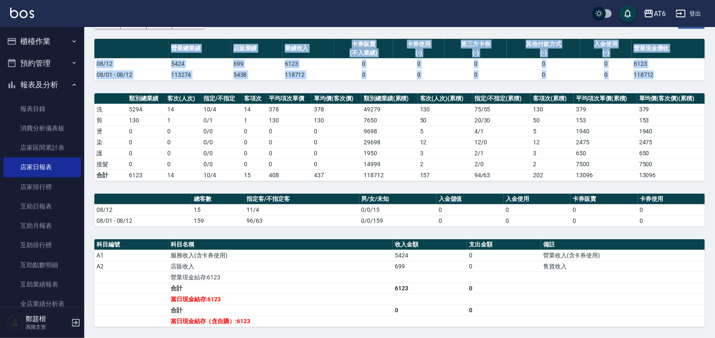
click at [376, 87] on div "AT6 [DATE] 店家日報表 列印時間： [DATE][PHONE_NUMBER]:57 Merchant Daily Report 店家日報表 [DAT…" at bounding box center [399, 204] width 631 height 464
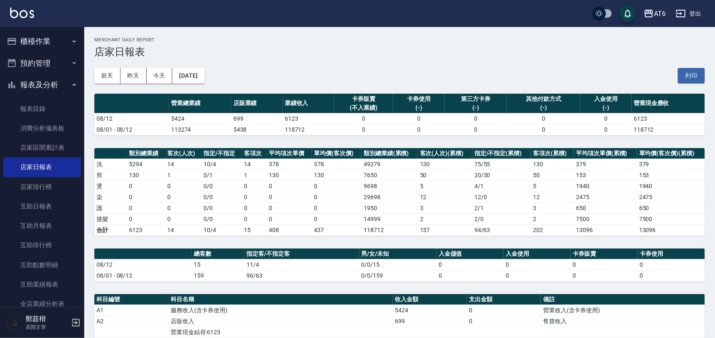
click at [308, 49] on h3 "店家日報表" at bounding box center [399, 52] width 611 height 12
click at [204, 70] on button "[DATE]" at bounding box center [188, 76] width 32 height 16
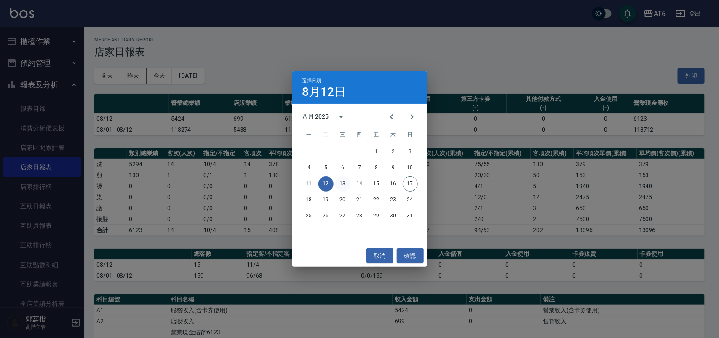
click at [342, 178] on button "13" at bounding box center [342, 183] width 15 height 15
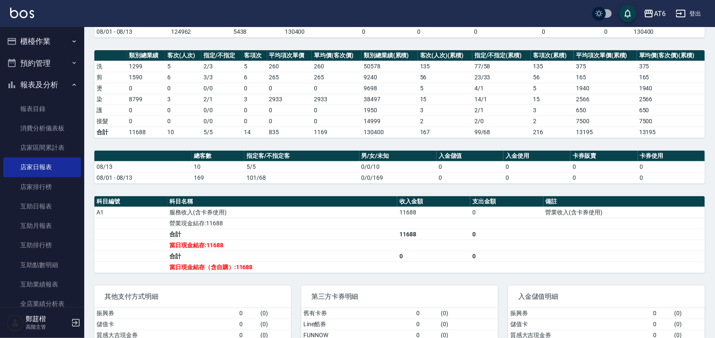
scroll to position [110, 0]
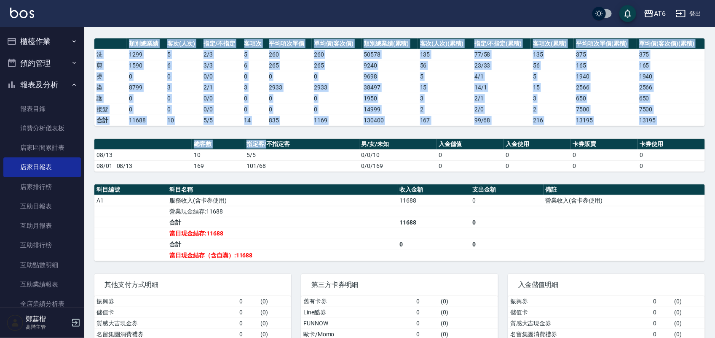
drag, startPoint x: 268, startPoint y: 141, endPoint x: 271, endPoint y: 137, distance: 4.3
click at [268, 140] on th "指定客/不指定客" at bounding box center [301, 144] width 115 height 11
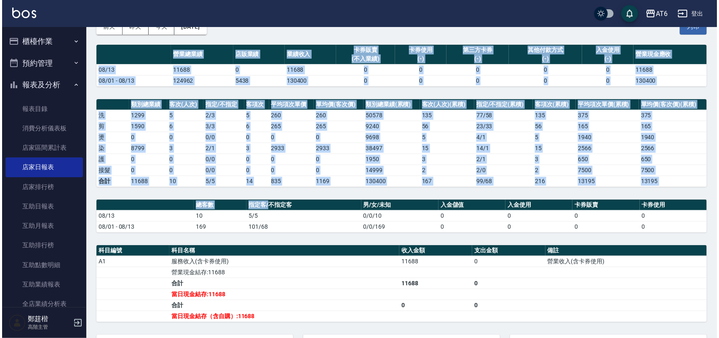
scroll to position [45, 0]
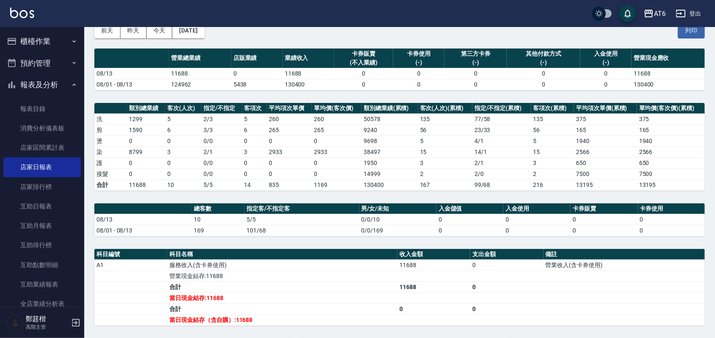
click at [426, 27] on div "[DATE] [DATE] [DATE] [DATE] 列印" at bounding box center [399, 31] width 611 height 36
click at [204, 31] on button "[DATE]" at bounding box center [188, 31] width 32 height 16
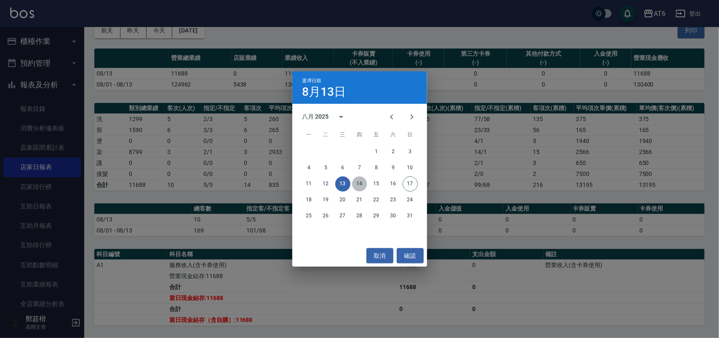
click at [361, 186] on button "14" at bounding box center [359, 183] width 15 height 15
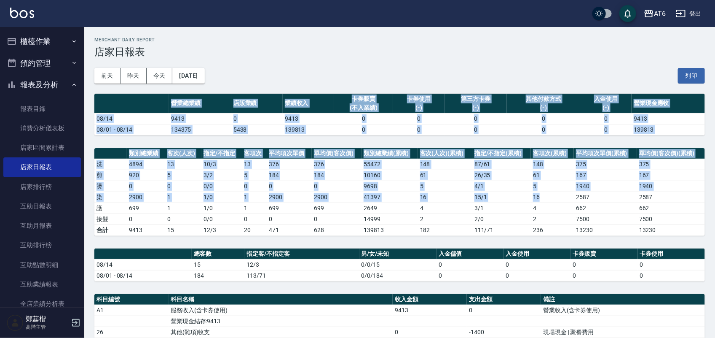
click at [556, 193] on td "16" at bounding box center [552, 196] width 43 height 11
click at [631, 198] on td "2587" at bounding box center [605, 196] width 63 height 11
click at [702, 192] on tbody "洗 4894 13 10 / 3 13 376 376 55472 148 87 / 61 148 375 375 剪 920 5 3 / 2 5 184 1…" at bounding box center [399, 196] width 611 height 77
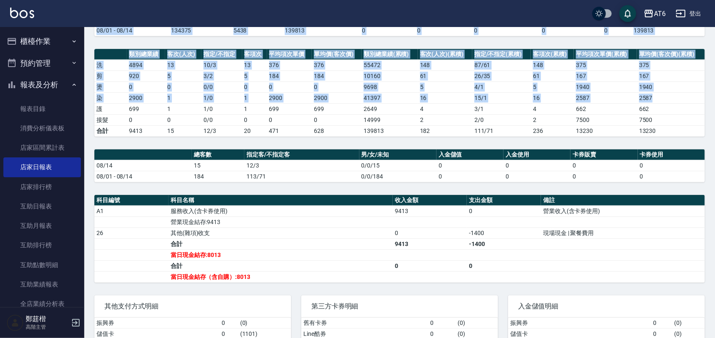
scroll to position [95, 0]
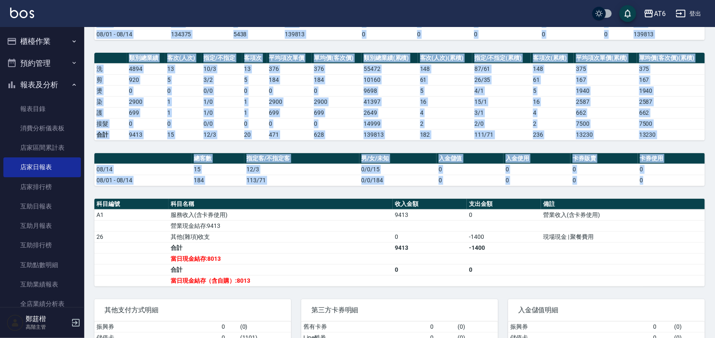
click at [709, 224] on div "AT6 [DATE] 店家日報表 列印時間： [DATE][PHONE_NUMBER]:59 Merchant Daily Report 店家日報表 [DAT…" at bounding box center [399, 164] width 631 height 464
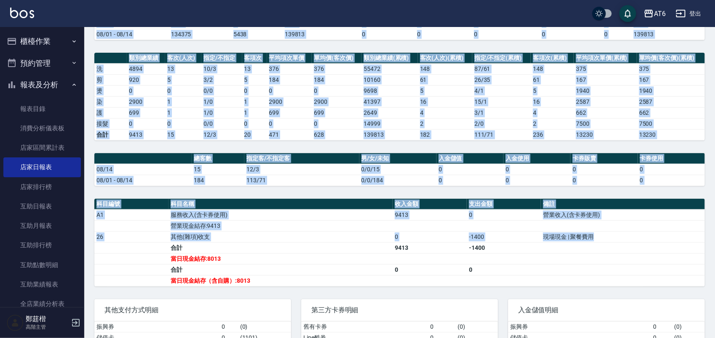
click at [691, 235] on td "現場現金 | 聚餐費用" at bounding box center [623, 236] width 164 height 11
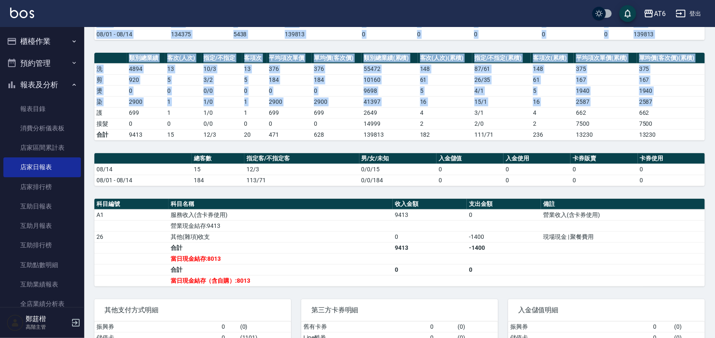
drag, startPoint x: 699, startPoint y: 235, endPoint x: 697, endPoint y: 104, distance: 130.6
click at [697, 104] on td "2587" at bounding box center [671, 101] width 68 height 11
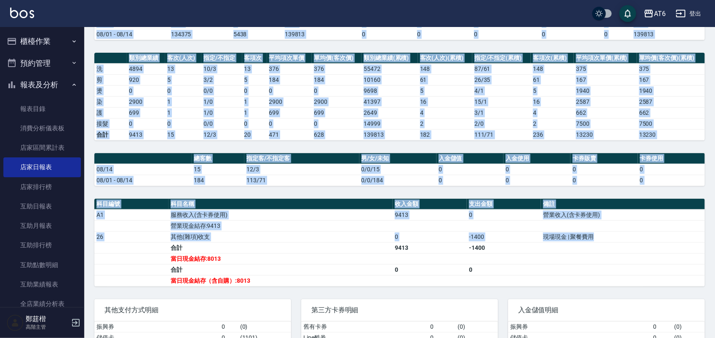
click at [700, 233] on td "現場現金 | 聚餐費用" at bounding box center [623, 236] width 164 height 11
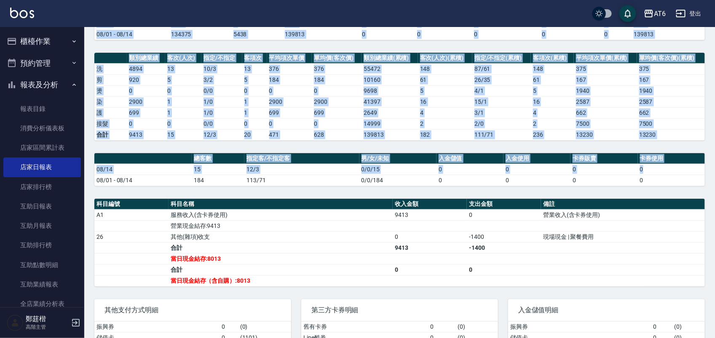
drag, startPoint x: 698, startPoint y: 167, endPoint x: 496, endPoint y: 71, distance: 224.1
click at [698, 166] on td "0" at bounding box center [671, 169] width 67 height 11
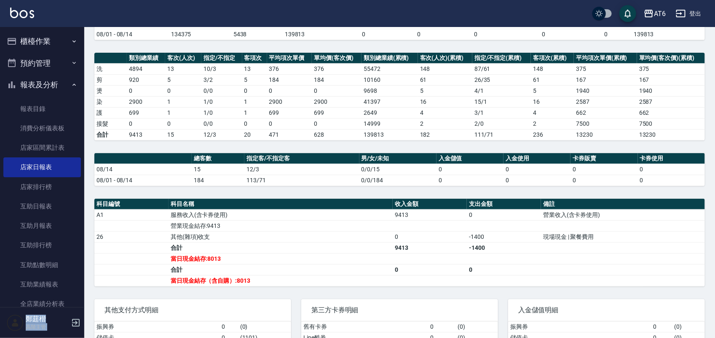
click at [351, 11] on div "AT6 登出" at bounding box center [357, 13] width 715 height 27
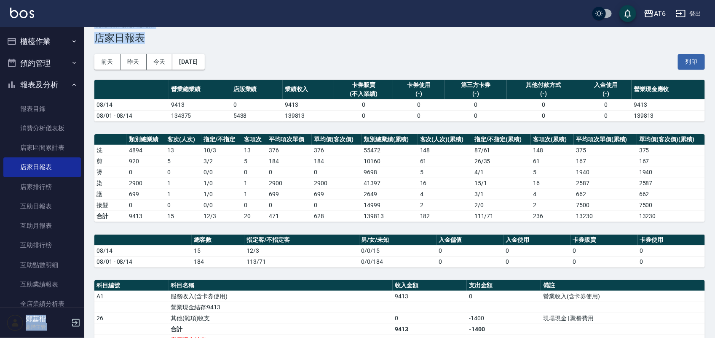
scroll to position [0, 0]
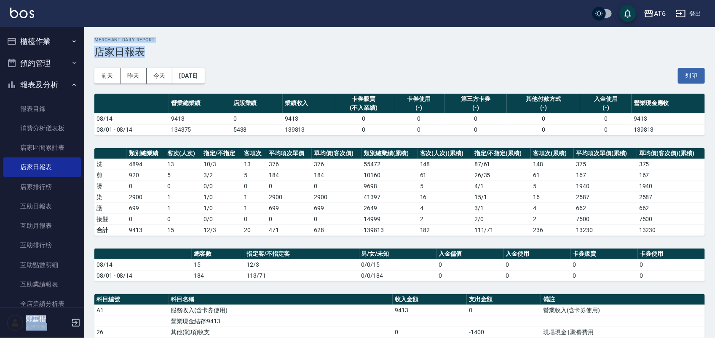
click at [232, 73] on div "[DATE] [DATE] [DATE] [DATE] 列印" at bounding box center [399, 76] width 611 height 36
click at [204, 75] on button "[DATE]" at bounding box center [188, 76] width 32 height 16
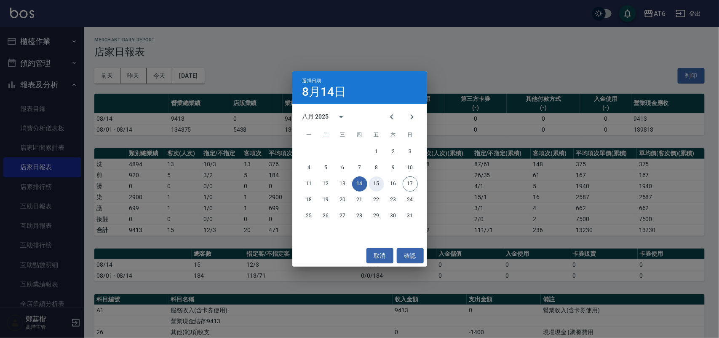
click at [375, 182] on button "15" at bounding box center [376, 183] width 15 height 15
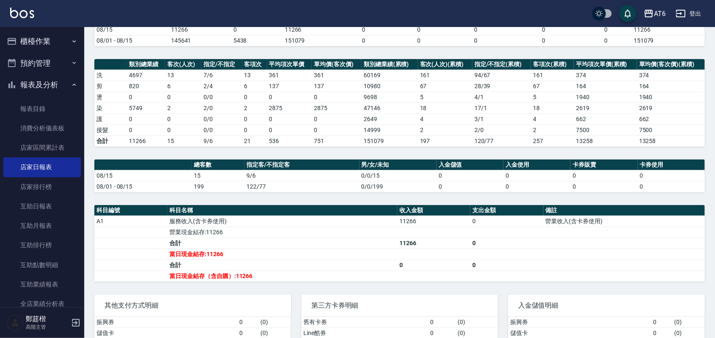
scroll to position [145, 0]
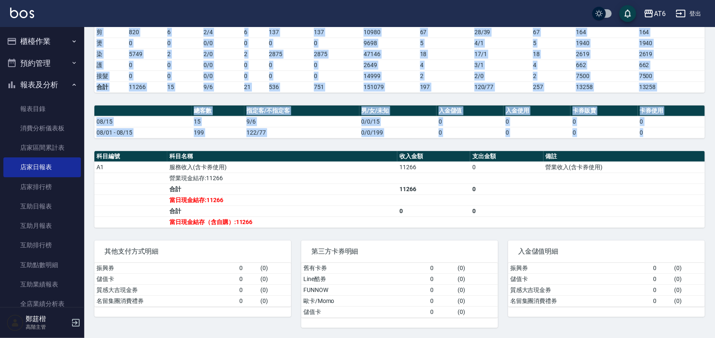
drag, startPoint x: 710, startPoint y: 265, endPoint x: 719, endPoint y: 150, distance: 114.5
click at [715, 145] on html "AT6 登出 櫃檯作業 打帳單 帳單列表 掛單列表 座位開單 營業儀表板 現金收支登錄 高階收支登錄 材料自購登錄 每日結帳 排班表 現場電腦打卡 掃碼打卡 …" at bounding box center [357, 97] width 715 height 480
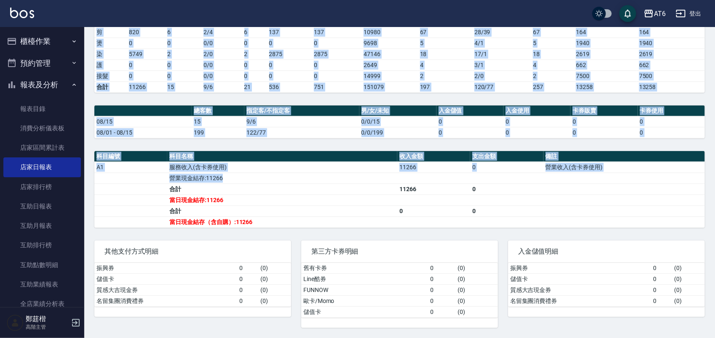
click at [699, 180] on td "a dense table" at bounding box center [624, 177] width 161 height 11
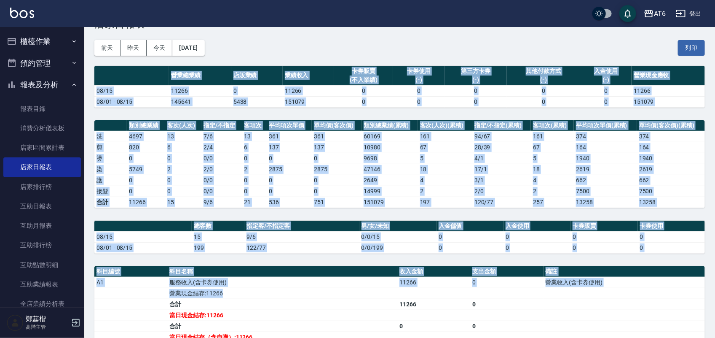
scroll to position [0, 0]
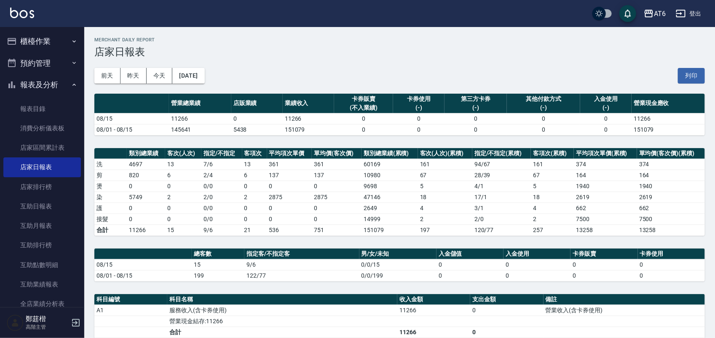
click at [399, 75] on div "[DATE] [DATE] [DATE] [DATE] 列印" at bounding box center [399, 76] width 611 height 36
click at [204, 79] on button "[DATE]" at bounding box center [188, 76] width 32 height 16
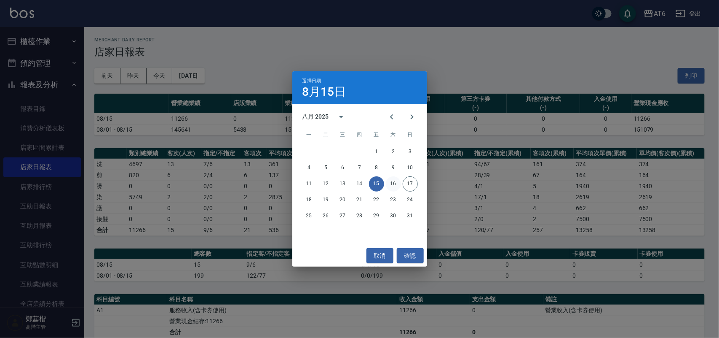
click at [397, 180] on button "16" at bounding box center [393, 183] width 15 height 15
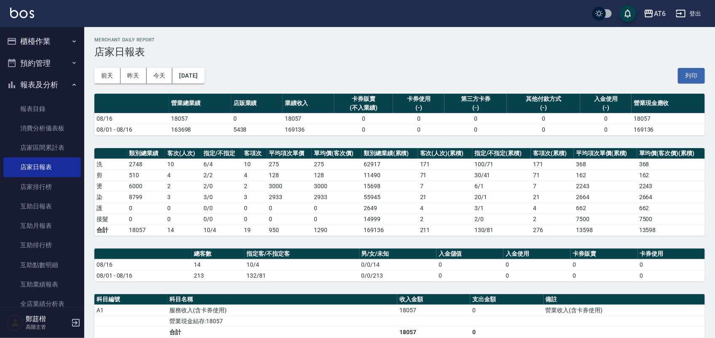
drag, startPoint x: 500, startPoint y: 48, endPoint x: 475, endPoint y: 48, distance: 25.3
click at [475, 48] on h3 "店家日報表" at bounding box center [399, 52] width 611 height 12
drag, startPoint x: 349, startPoint y: 67, endPoint x: 263, endPoint y: 74, distance: 85.5
click at [348, 67] on div "[DATE] [DATE] [DATE] [DATE] 列印" at bounding box center [399, 76] width 611 height 36
click at [193, 68] on button "[DATE]" at bounding box center [188, 76] width 32 height 16
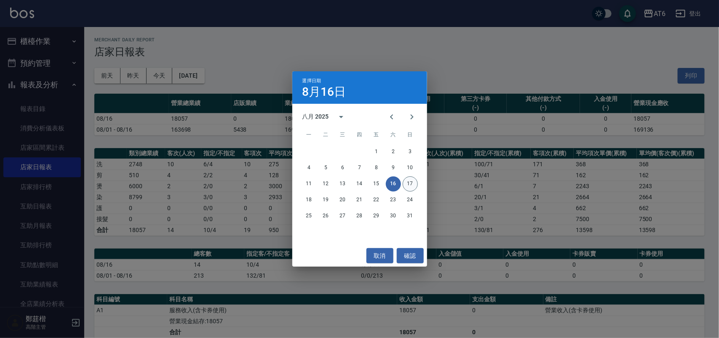
click at [411, 182] on button "17" at bounding box center [410, 183] width 15 height 15
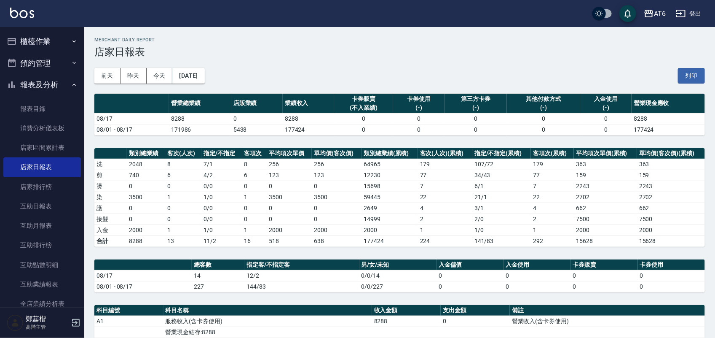
scroll to position [90, 0]
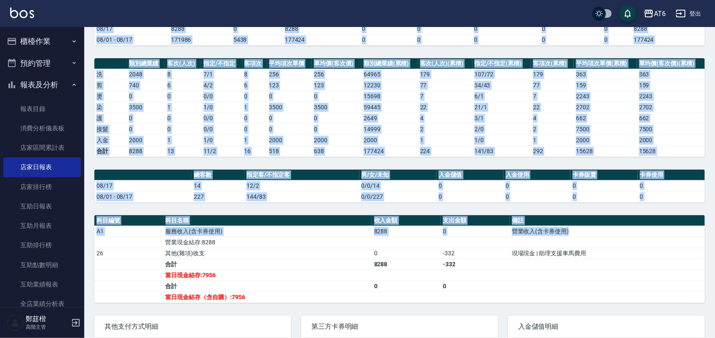
click at [658, 228] on td "營業收入(含卡券使用)" at bounding box center [607, 230] width 195 height 11
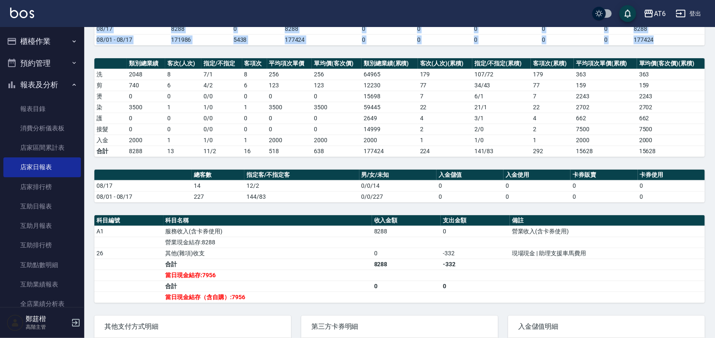
click at [706, 131] on div "AT6 [DATE] 店家日報表 列印時間： [DATE][PHONE_NUMBER]:59 Merchant Daily Report 店家日報表 [DAT…" at bounding box center [399, 174] width 631 height 475
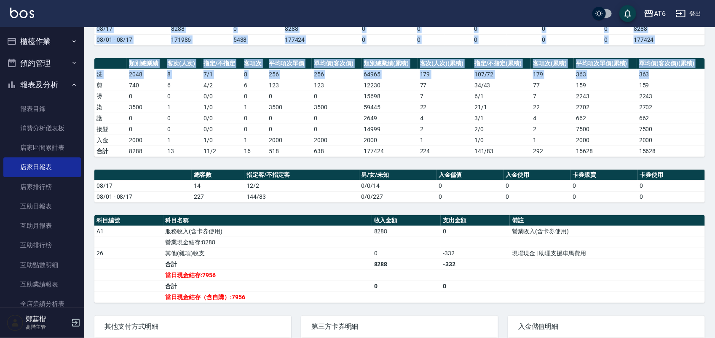
click at [689, 78] on td "363" at bounding box center [671, 74] width 68 height 11
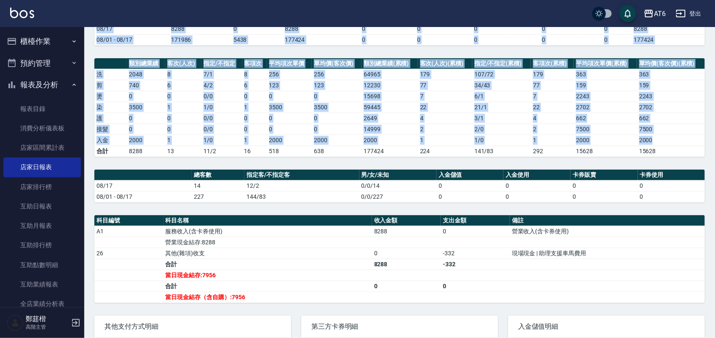
click at [692, 143] on td "2000" at bounding box center [671, 139] width 68 height 11
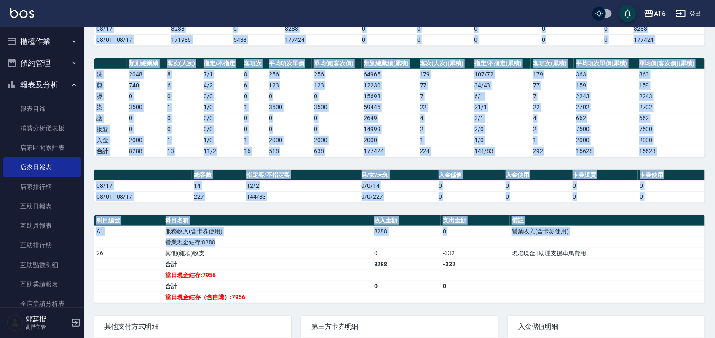
click at [674, 246] on td "a dense table" at bounding box center [607, 241] width 195 height 11
drag, startPoint x: 705, startPoint y: 215, endPoint x: 697, endPoint y: 188, distance: 28.3
click at [705, 209] on div "AT6 [DATE] 店家日報表 列印時間： [DATE][PHONE_NUMBER]:59 Merchant Daily Report 店家日報表 [DAT…" at bounding box center [399, 174] width 631 height 475
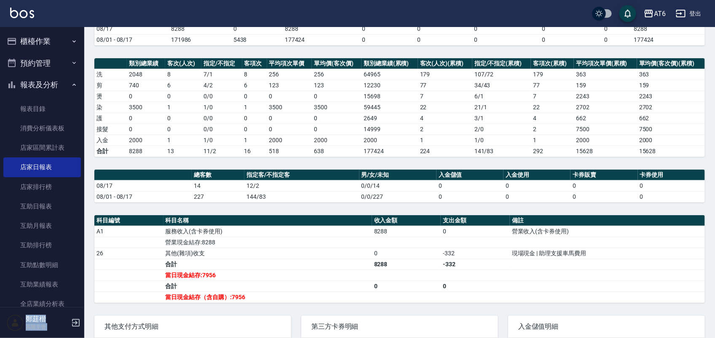
click at [528, 5] on div "AT6 登出" at bounding box center [357, 13] width 715 height 27
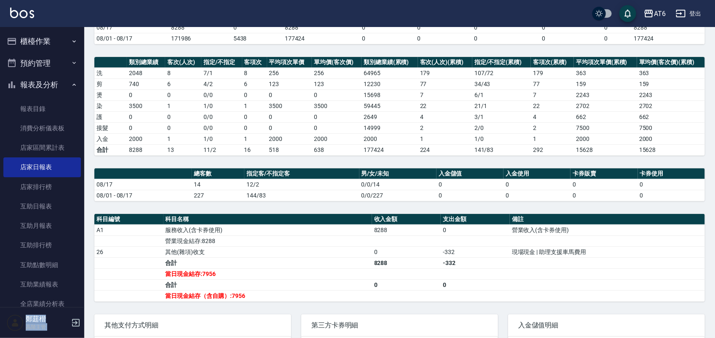
scroll to position [0, 0]
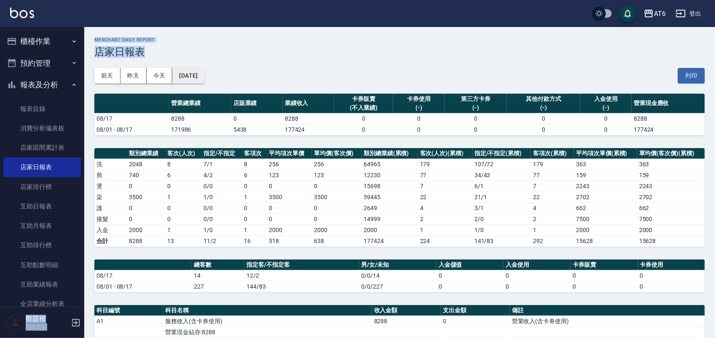
click at [204, 76] on button "[DATE]" at bounding box center [188, 76] width 32 height 16
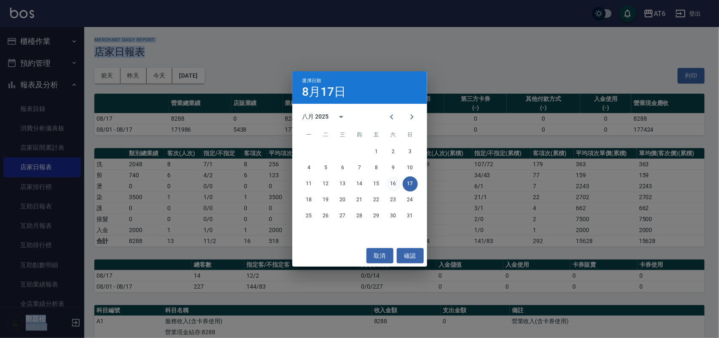
click at [397, 184] on button "16" at bounding box center [393, 183] width 15 height 15
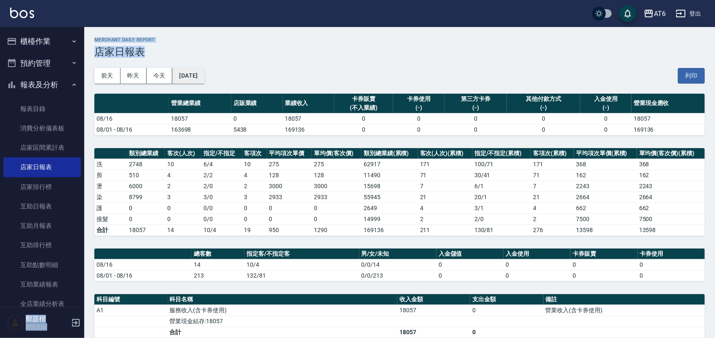
click at [204, 72] on button "[DATE]" at bounding box center [188, 76] width 32 height 16
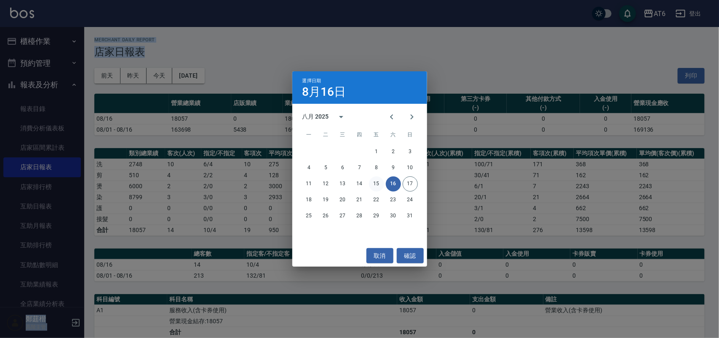
click at [381, 188] on button "15" at bounding box center [376, 183] width 15 height 15
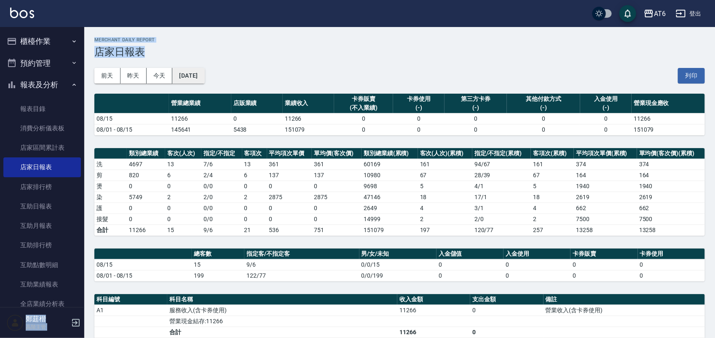
click at [204, 72] on button "[DATE]" at bounding box center [188, 76] width 32 height 16
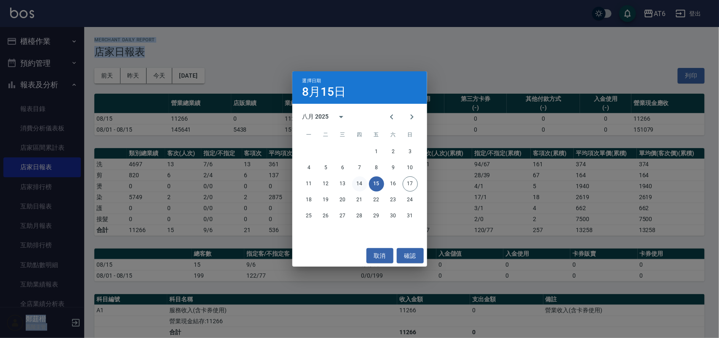
click at [362, 186] on button "14" at bounding box center [359, 183] width 15 height 15
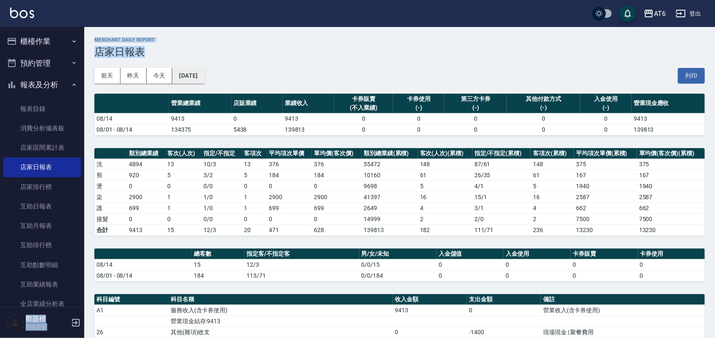
click at [204, 75] on button "[DATE]" at bounding box center [188, 76] width 32 height 16
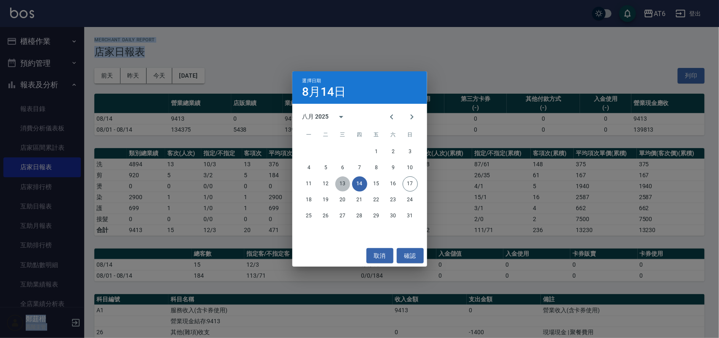
click at [346, 188] on button "13" at bounding box center [342, 183] width 15 height 15
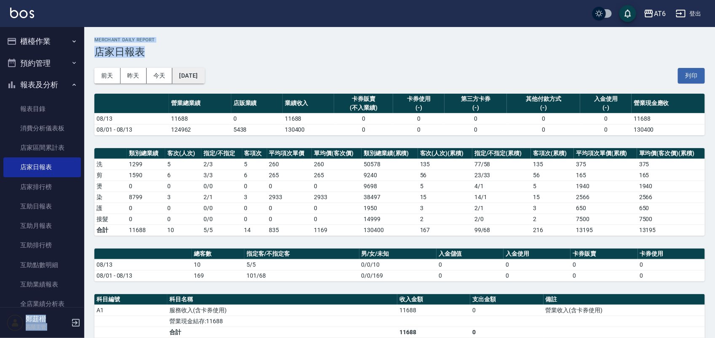
click at [204, 78] on button "[DATE]" at bounding box center [188, 76] width 32 height 16
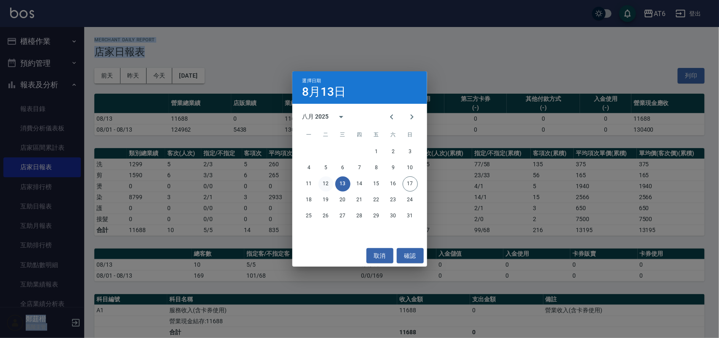
click at [329, 182] on button "12" at bounding box center [326, 183] width 15 height 15
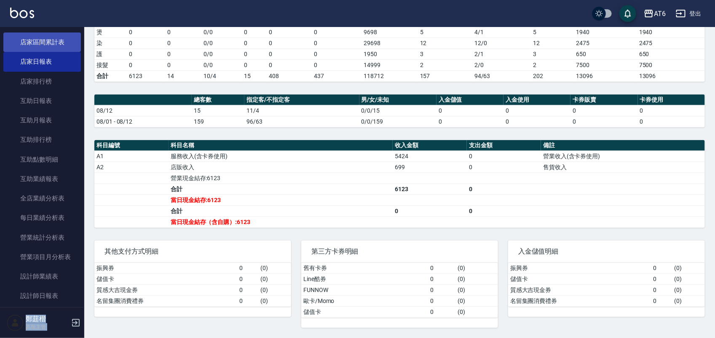
scroll to position [158, 0]
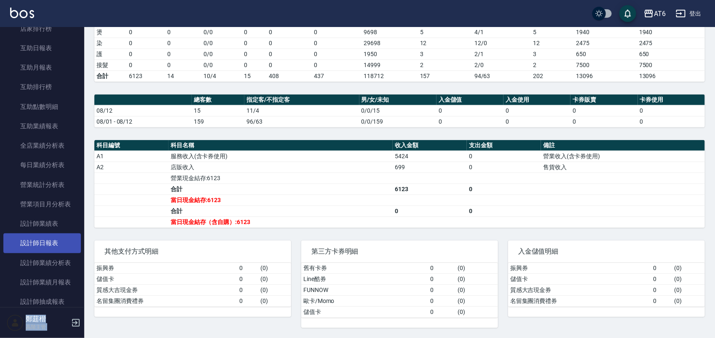
click at [58, 238] on link "設計師日報表" at bounding box center [42, 242] width 78 height 19
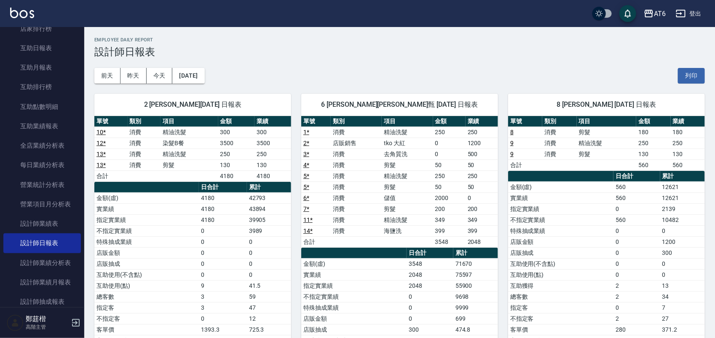
drag, startPoint x: 499, startPoint y: 57, endPoint x: 451, endPoint y: 54, distance: 48.6
click at [451, 54] on h3 "設計師日報表" at bounding box center [399, 52] width 611 height 12
drag, startPoint x: 558, startPoint y: 70, endPoint x: 501, endPoint y: 56, distance: 59.5
click at [497, 58] on div "[DATE] [DATE] [DATE] [DATE] 列印" at bounding box center [399, 76] width 611 height 36
drag, startPoint x: 528, startPoint y: 52, endPoint x: 468, endPoint y: 43, distance: 60.6
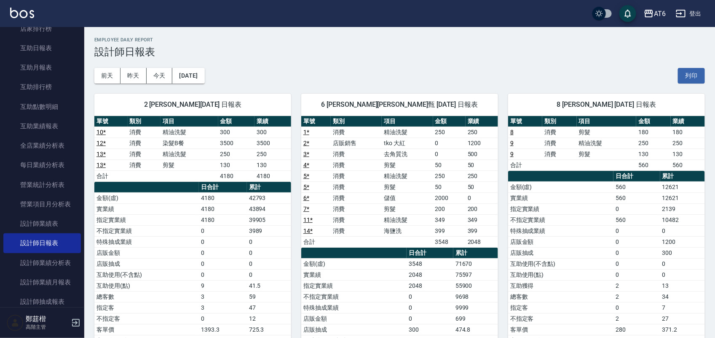
click at [468, 43] on div "Employee Daily Report 設計師日報表" at bounding box center [399, 47] width 611 height 21
drag, startPoint x: 495, startPoint y: 43, endPoint x: 473, endPoint y: 45, distance: 22.1
click at [462, 45] on div "Employee Daily Report 設計師日報表" at bounding box center [399, 47] width 611 height 21
drag, startPoint x: 481, startPoint y: 43, endPoint x: 456, endPoint y: 43, distance: 25.3
click at [456, 43] on div "Employee Daily Report 設計師日報表" at bounding box center [399, 47] width 611 height 21
